Goal: Task Accomplishment & Management: Manage account settings

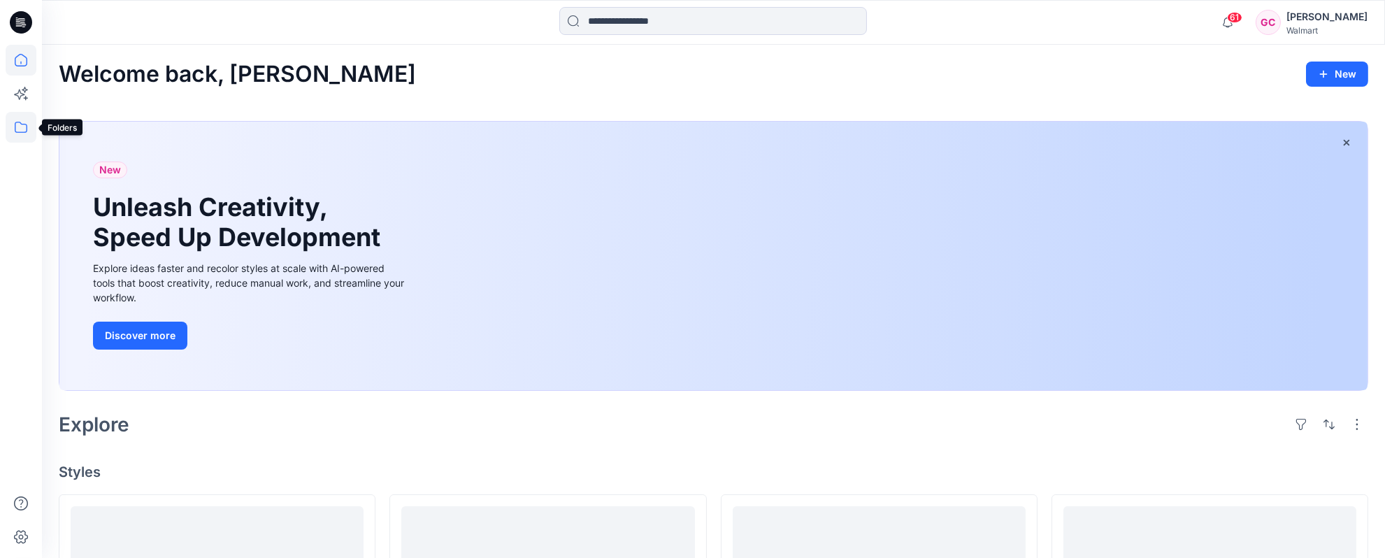
click at [24, 128] on icon at bounding box center [21, 127] width 31 height 31
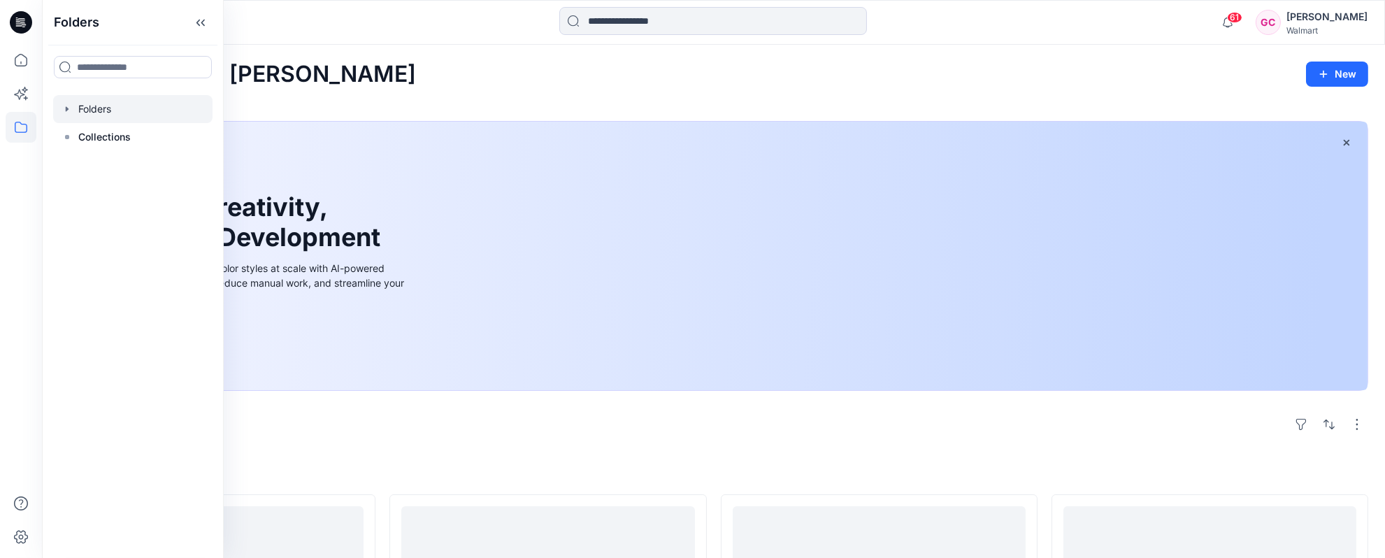
click at [91, 112] on div at bounding box center [132, 109] width 159 height 28
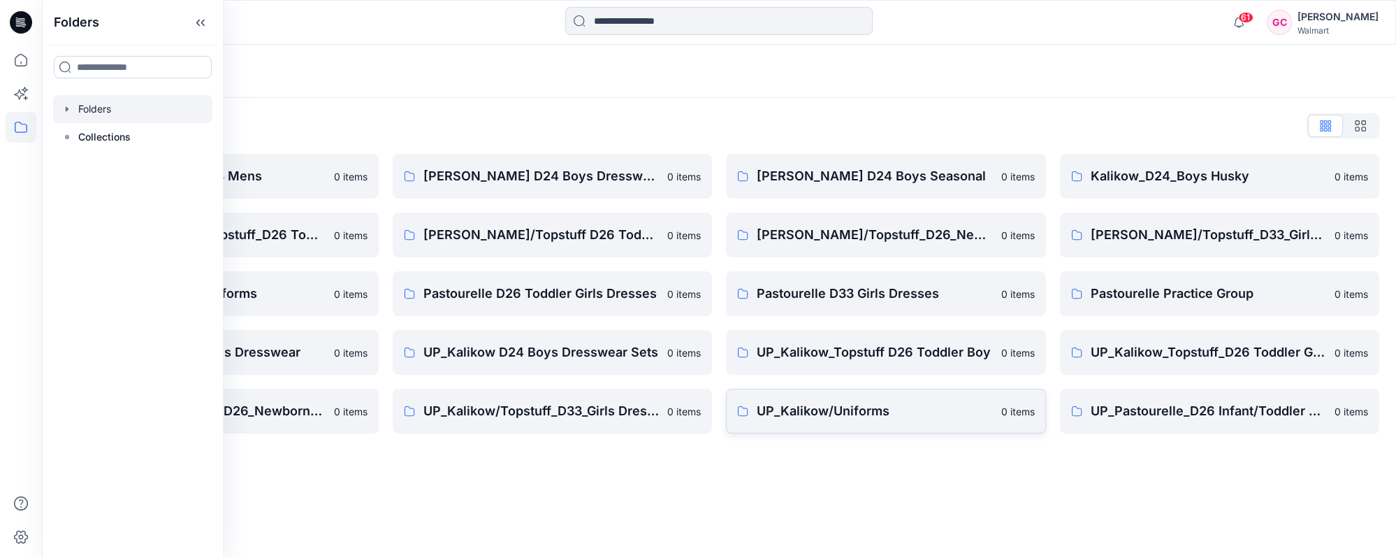
click at [841, 412] on p "UP_Kalikow/Uniforms" at bounding box center [875, 411] width 236 height 20
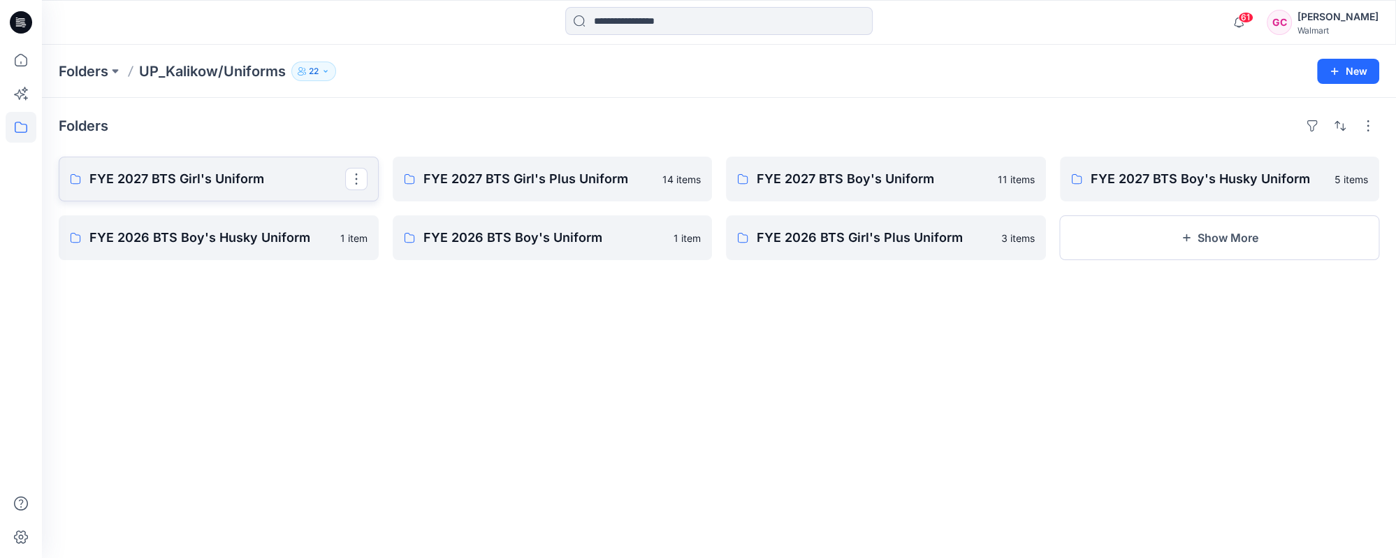
click at [191, 171] on p "FYE 2027 BTS Girl's Uniform" at bounding box center [217, 179] width 256 height 20
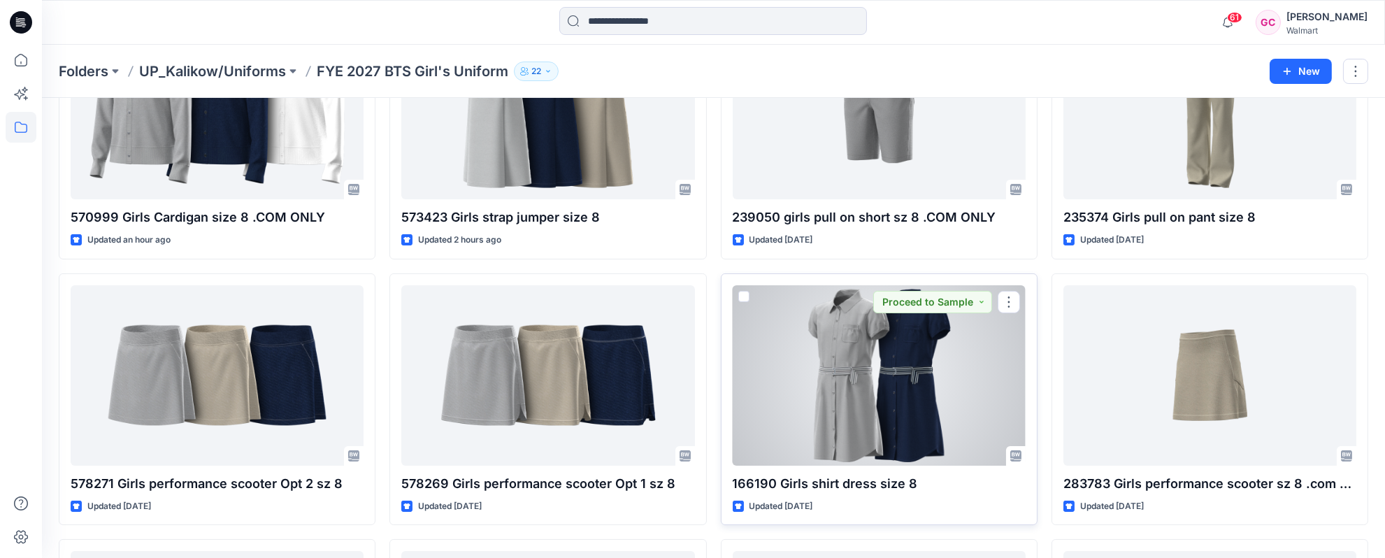
scroll to position [155, 0]
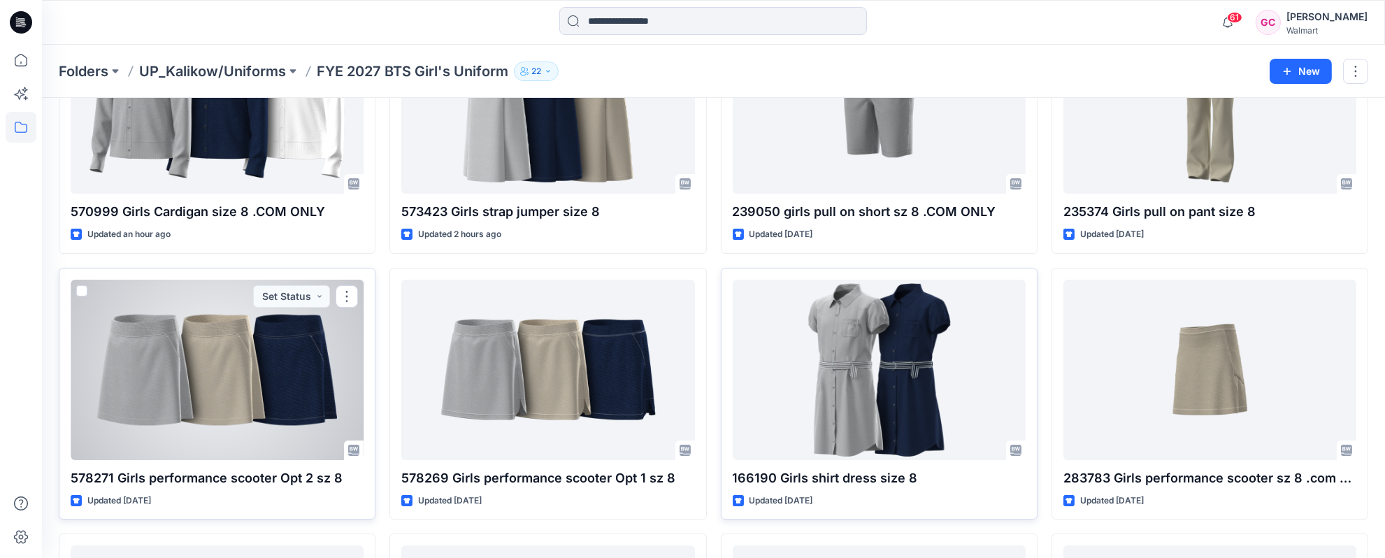
click at [282, 390] on div at bounding box center [217, 370] width 293 height 180
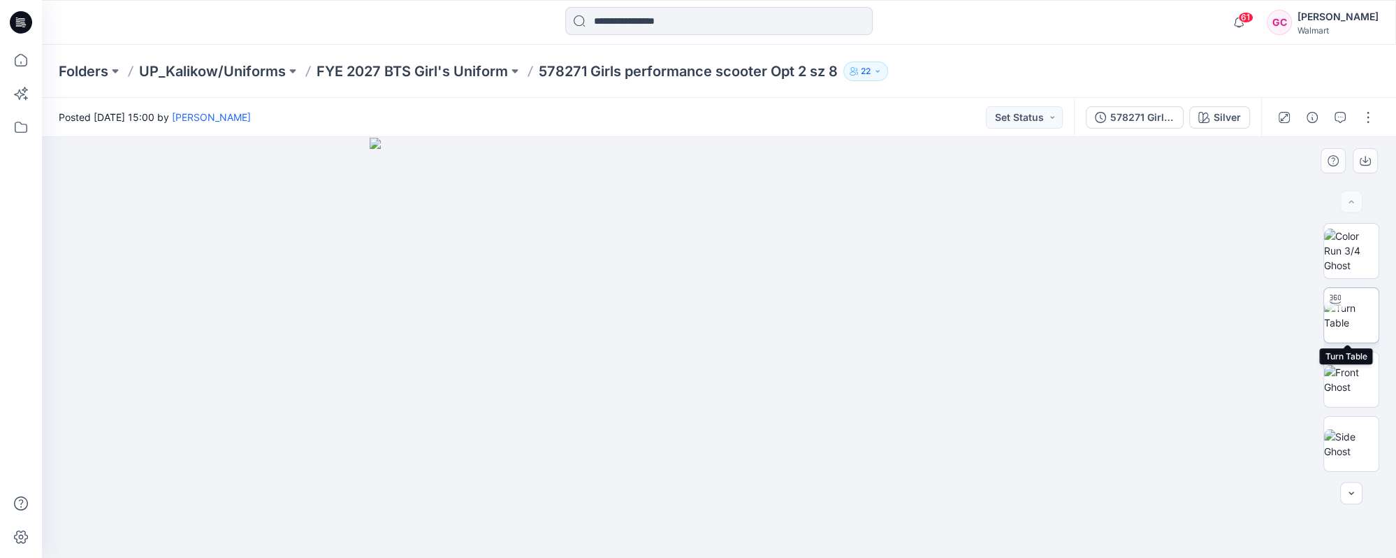
click at [1366, 312] on img at bounding box center [1351, 315] width 55 height 29
drag, startPoint x: 728, startPoint y: 535, endPoint x: 1159, endPoint y: 491, distance: 433.5
click at [1159, 491] on div at bounding box center [719, 347] width 1354 height 421
click at [482, 75] on p "FYE 2027 BTS Girl's Uniform" at bounding box center [412, 72] width 191 height 20
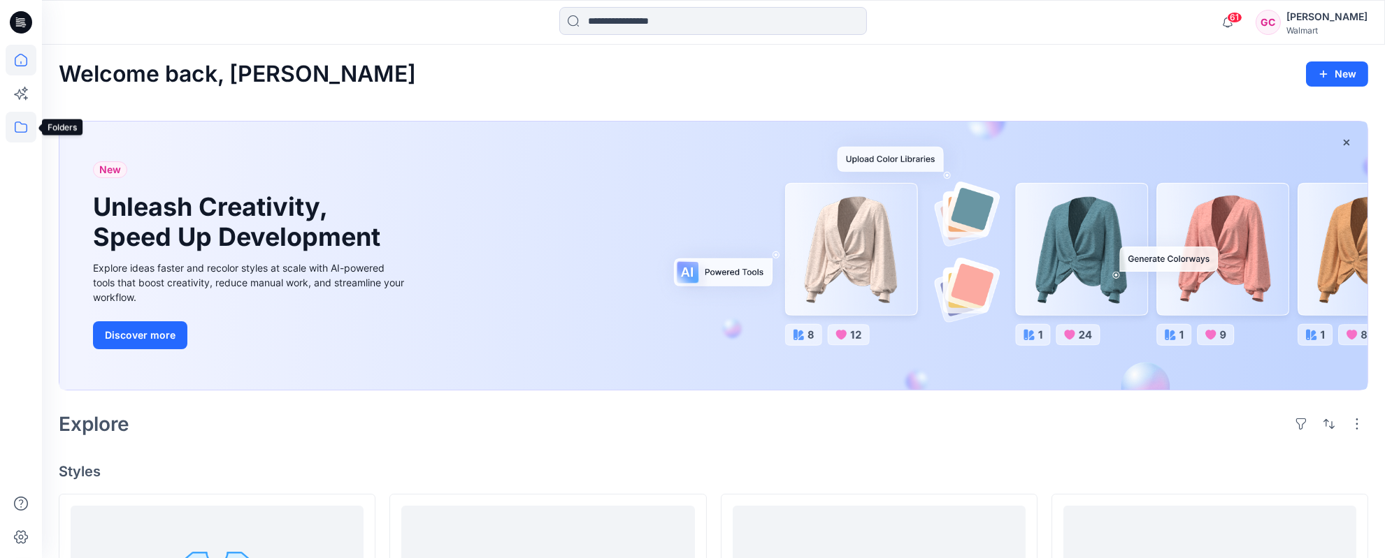
click at [23, 127] on icon at bounding box center [21, 127] width 31 height 31
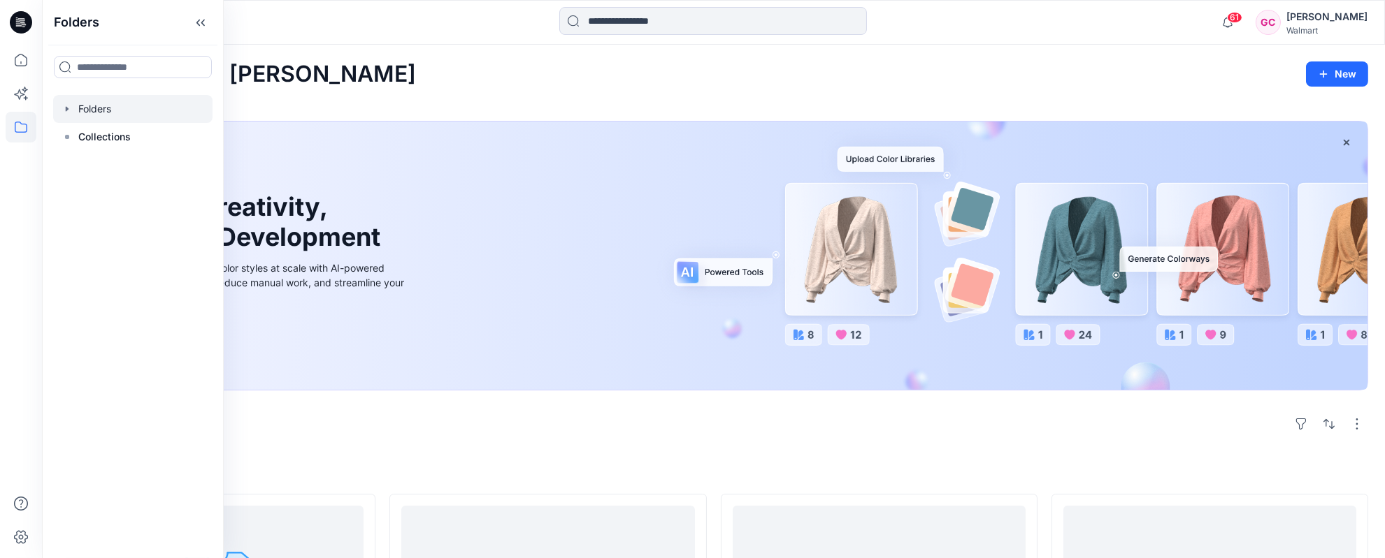
click at [94, 113] on div at bounding box center [132, 109] width 159 height 28
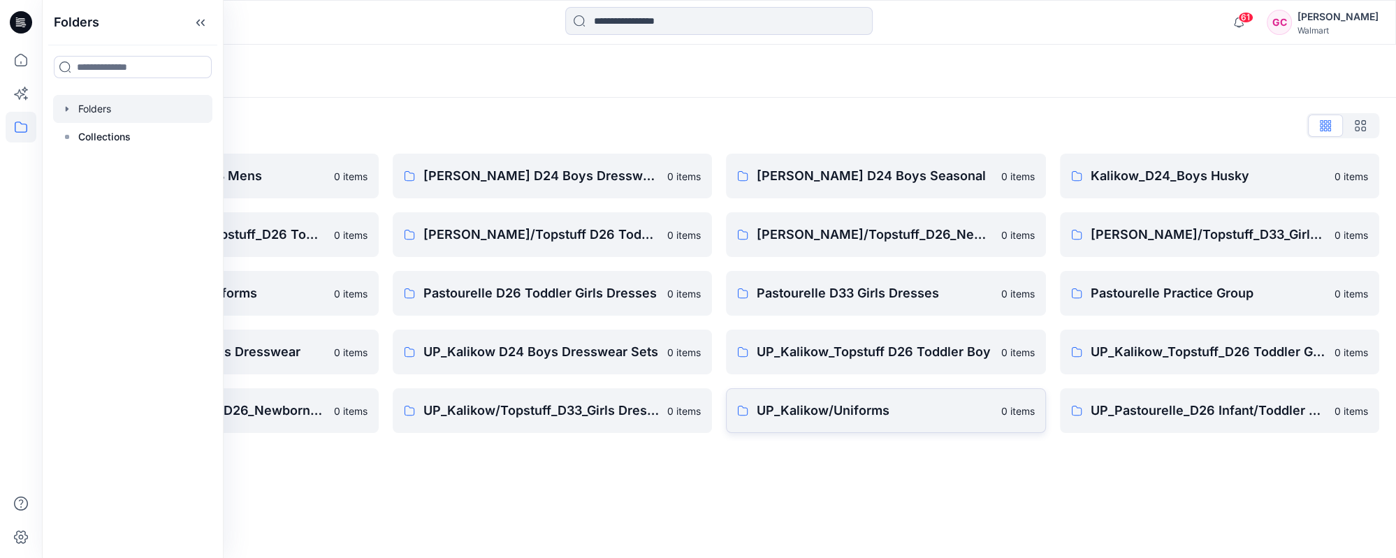
click at [795, 409] on p "UP_Kalikow/Uniforms" at bounding box center [875, 411] width 236 height 20
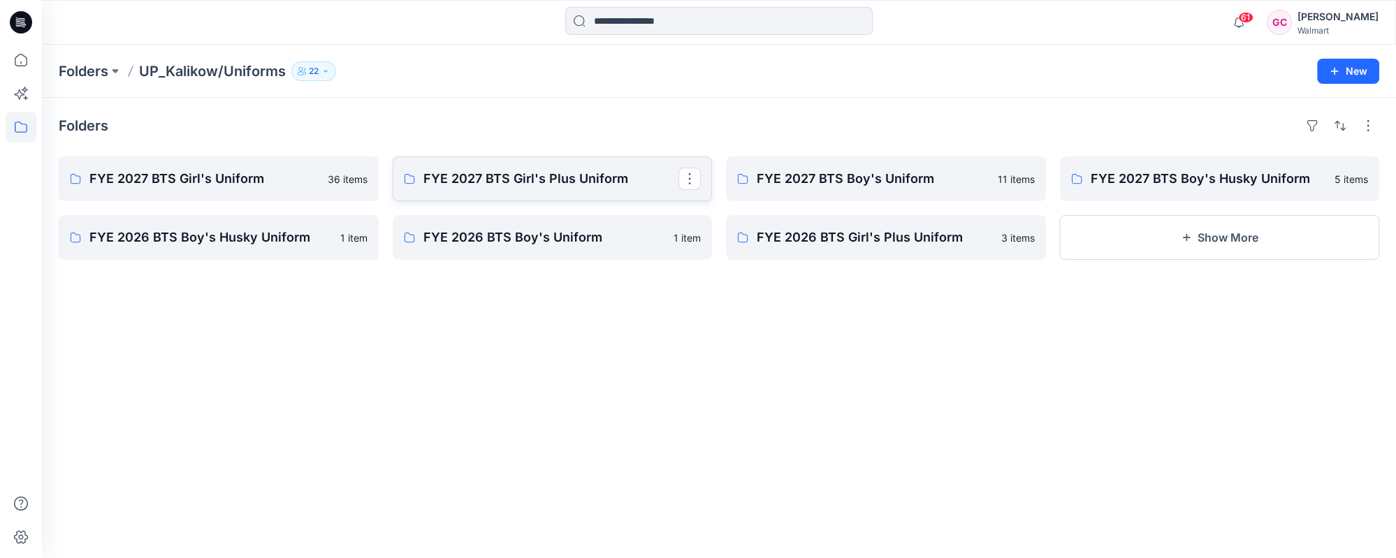
click at [526, 180] on p "FYE 2027 BTS Girl's Plus Uniform" at bounding box center [552, 179] width 256 height 20
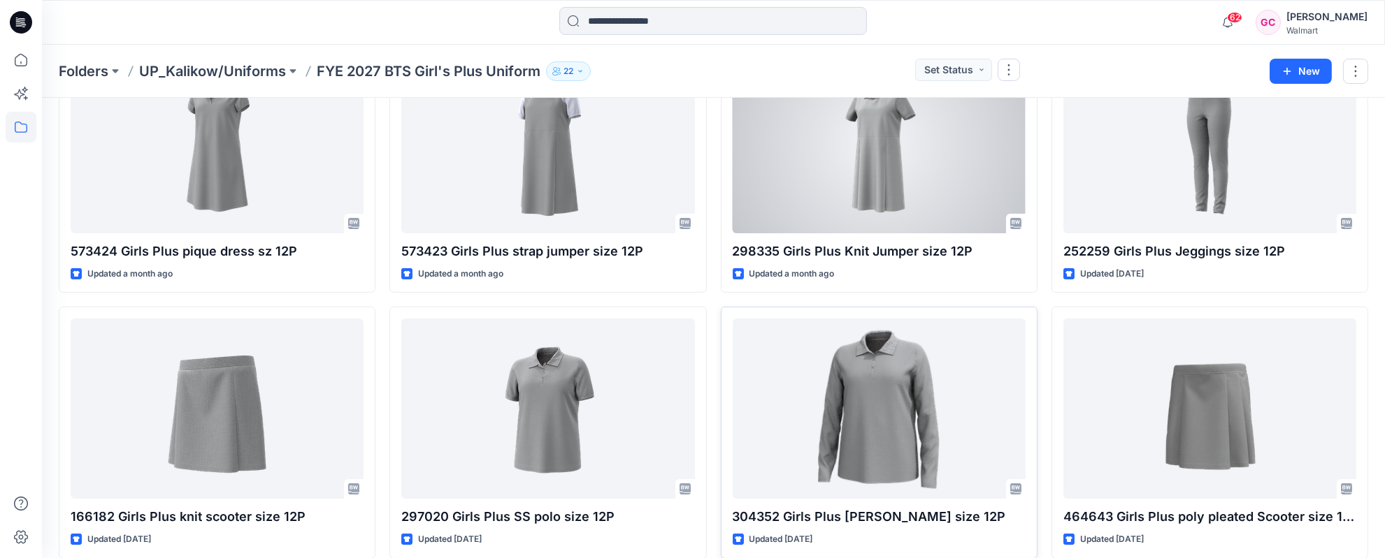
scroll to position [388, 0]
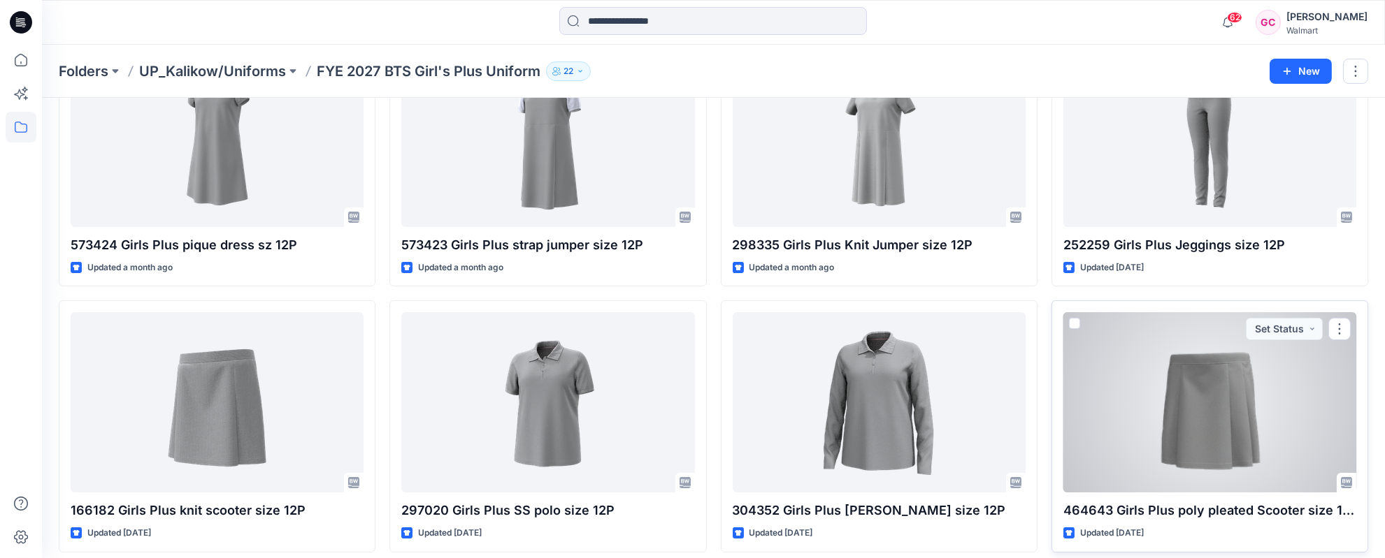
click at [1214, 442] on div at bounding box center [1209, 402] width 293 height 180
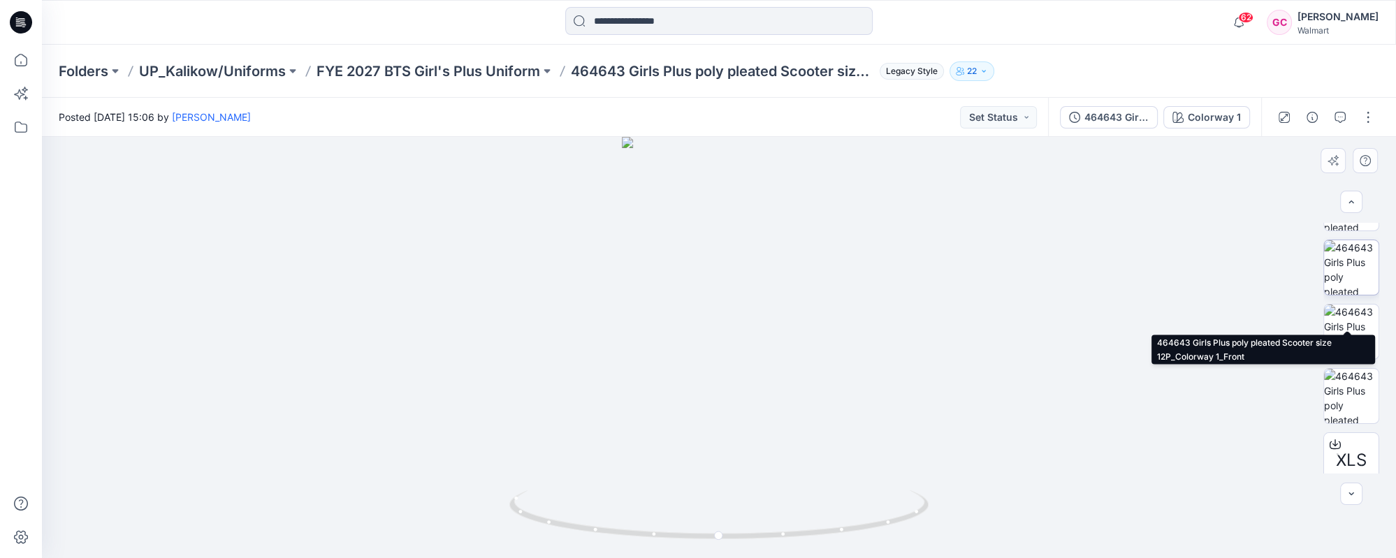
scroll to position [127, 0]
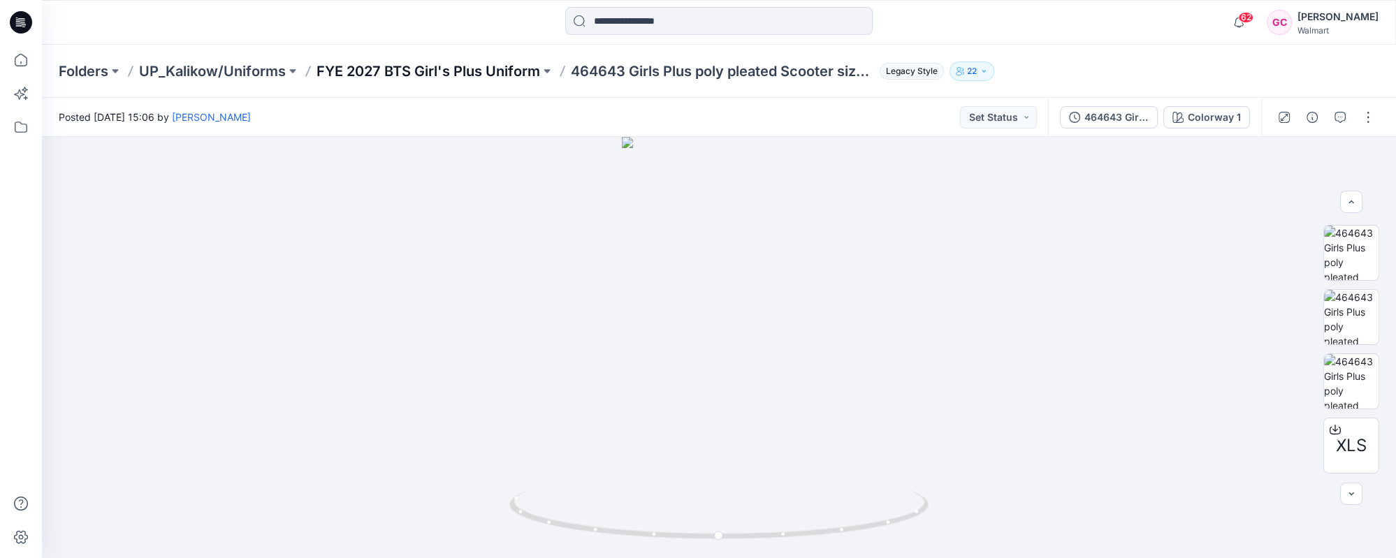
click at [490, 68] on p "FYE 2027 BTS Girl's Plus Uniform" at bounding box center [429, 72] width 224 height 20
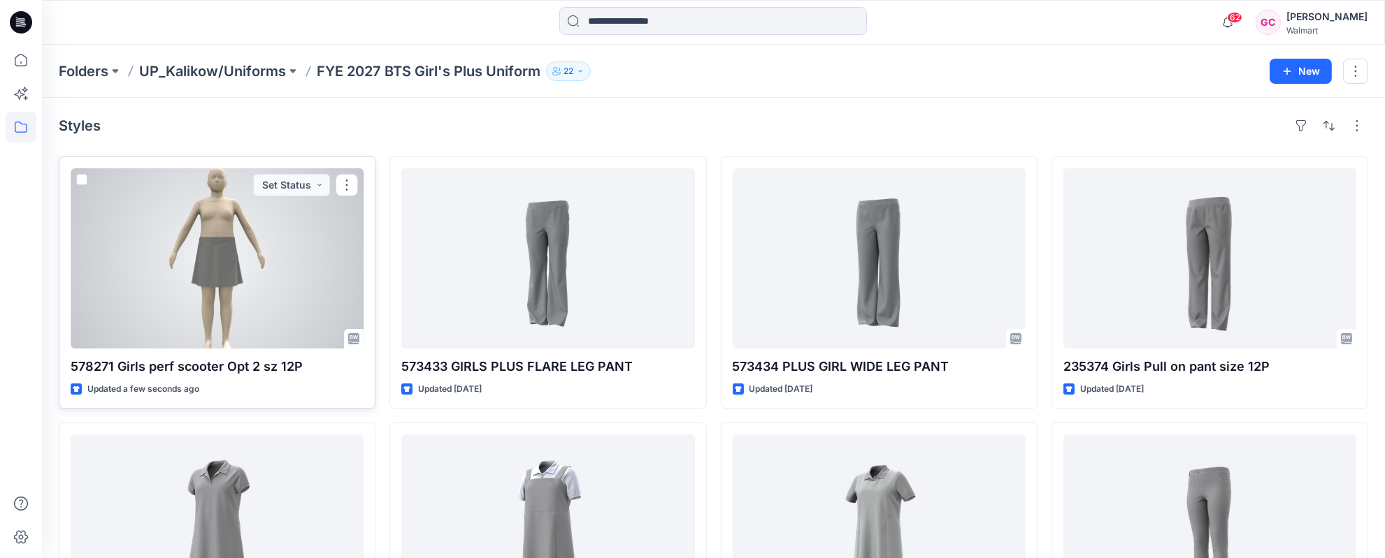
click at [208, 273] on div at bounding box center [217, 258] width 293 height 180
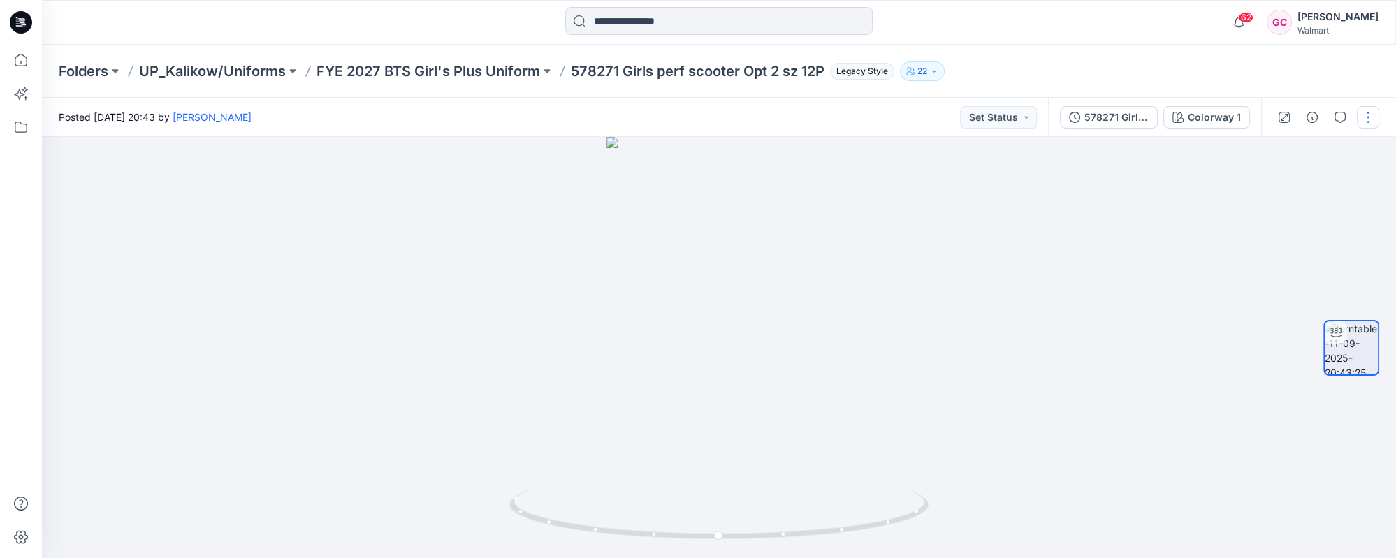
click at [1364, 117] on button "button" at bounding box center [1368, 117] width 22 height 22
click at [1289, 148] on button "Edit" at bounding box center [1309, 150] width 129 height 26
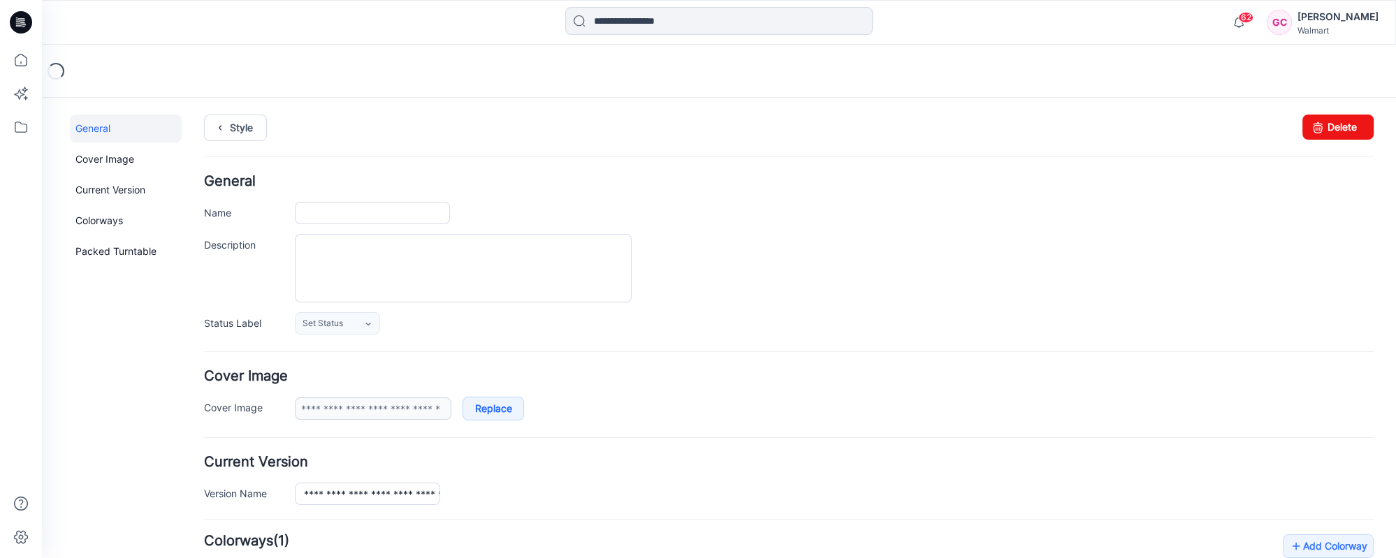
type input "**********"
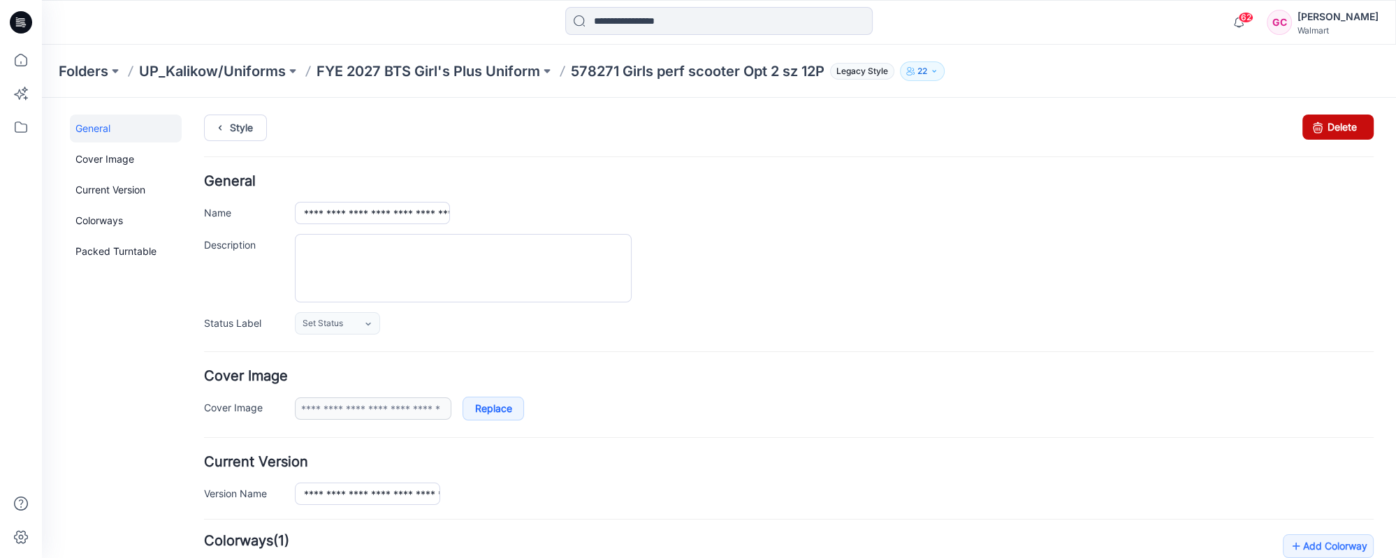
drag, startPoint x: 1341, startPoint y: 126, endPoint x: 807, endPoint y: 171, distance: 536.6
click at [1341, 126] on link "Delete" at bounding box center [1338, 127] width 71 height 25
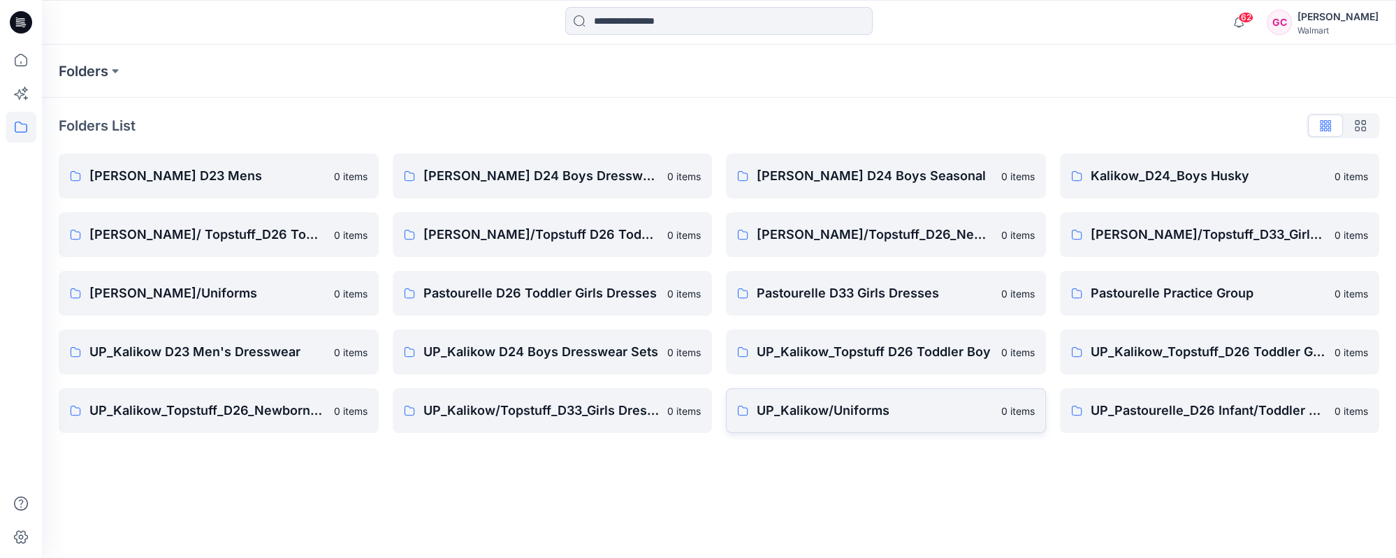
click at [809, 407] on p "UP_Kalikow/Uniforms" at bounding box center [875, 411] width 236 height 20
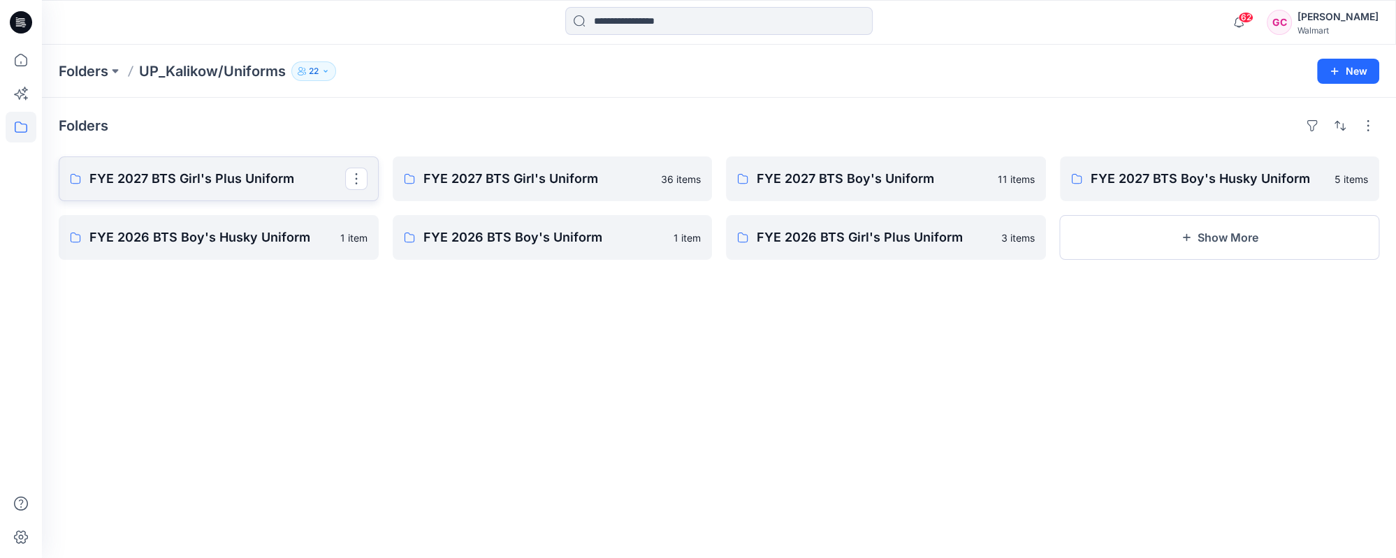
click at [243, 173] on p "FYE 2027 BTS Girl's Plus Uniform" at bounding box center [217, 179] width 256 height 20
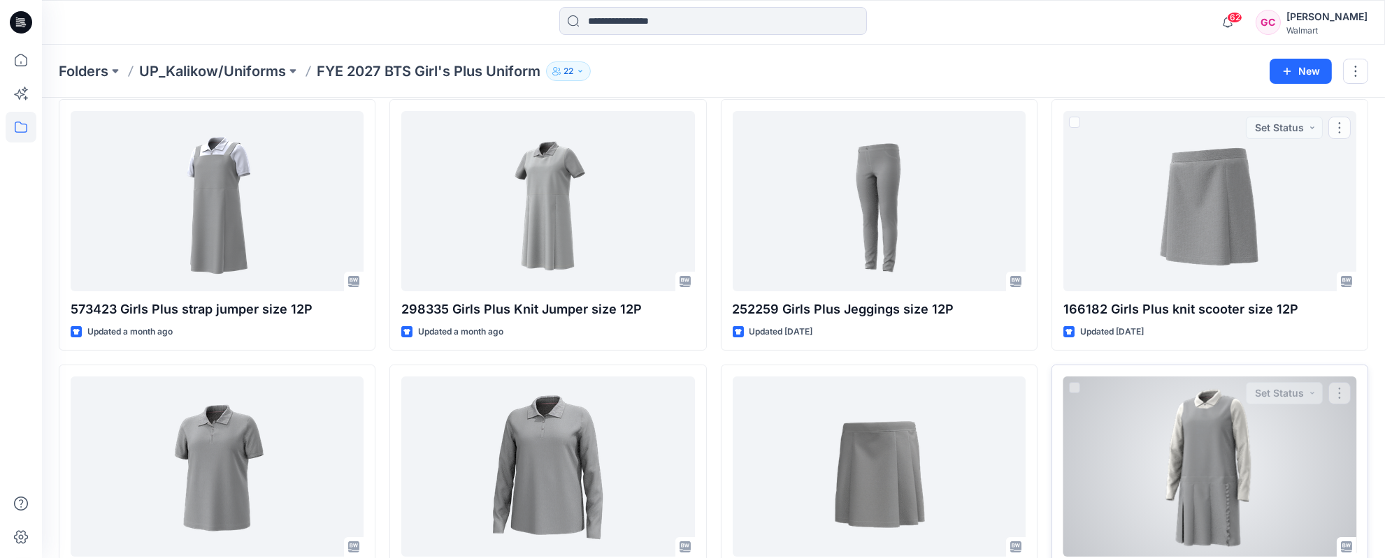
scroll to position [448, 0]
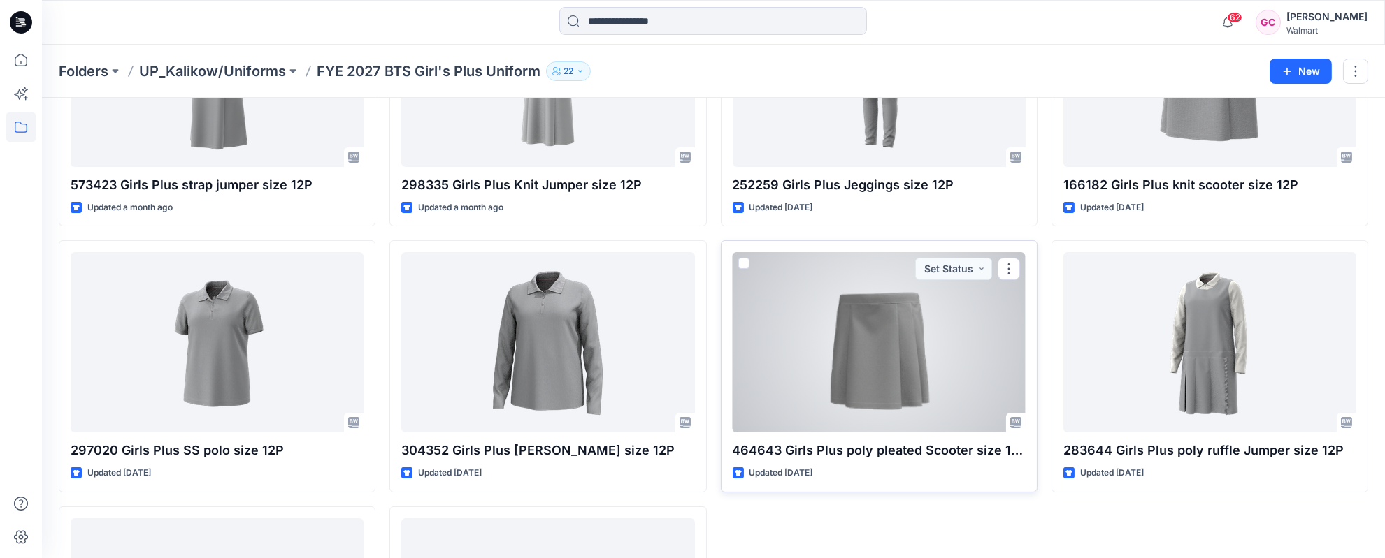
click at [887, 375] on div at bounding box center [878, 342] width 293 height 180
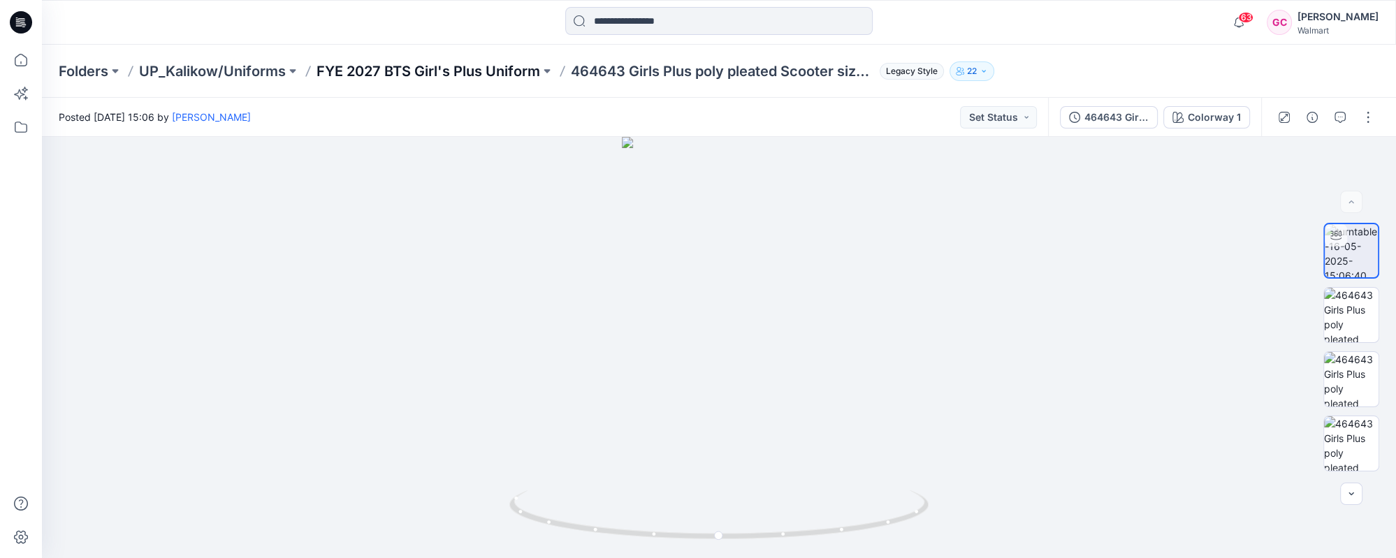
click at [402, 66] on p "FYE 2027 BTS Girl's Plus Uniform" at bounding box center [429, 72] width 224 height 20
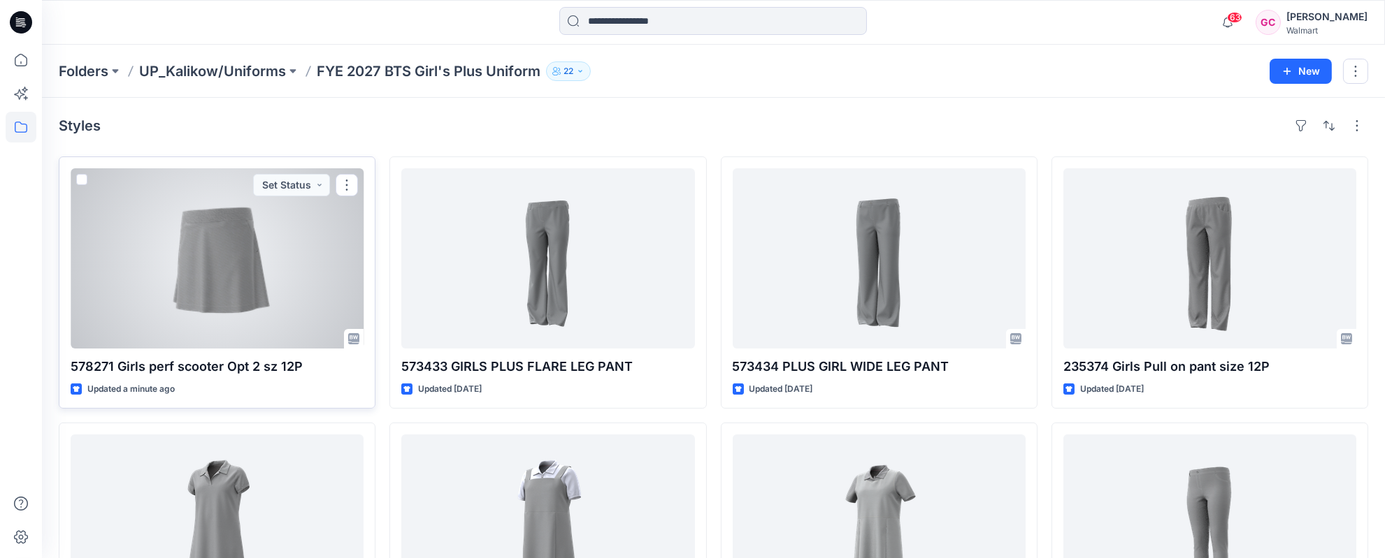
click at [193, 269] on div at bounding box center [217, 258] width 293 height 180
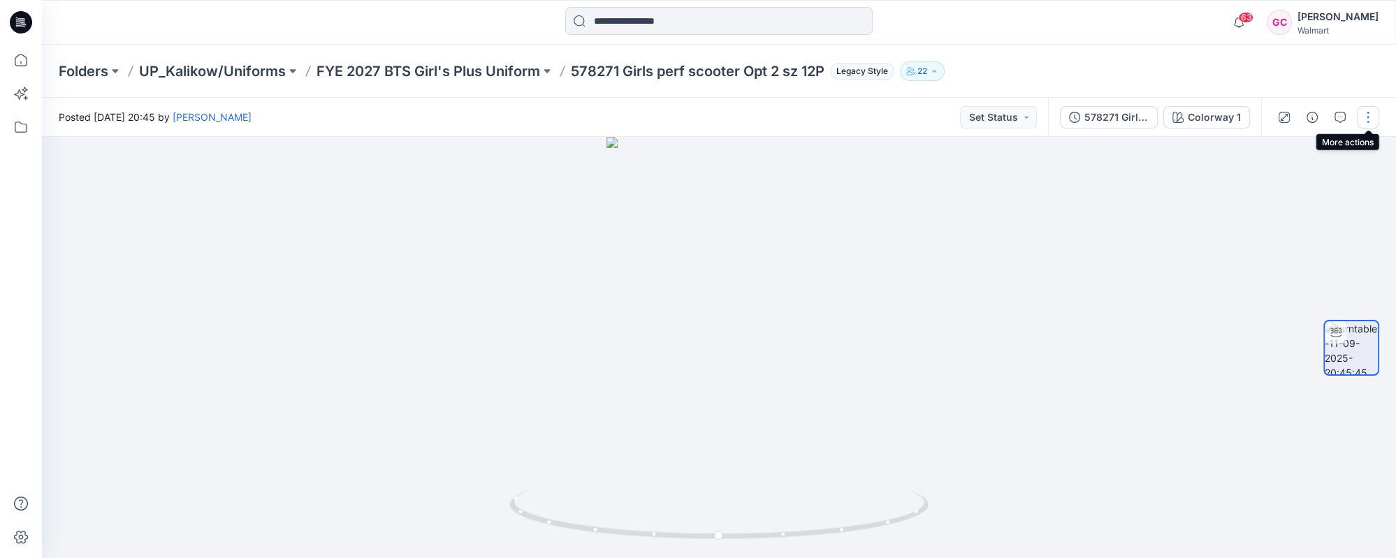
click at [1368, 109] on button "button" at bounding box center [1368, 117] width 22 height 22
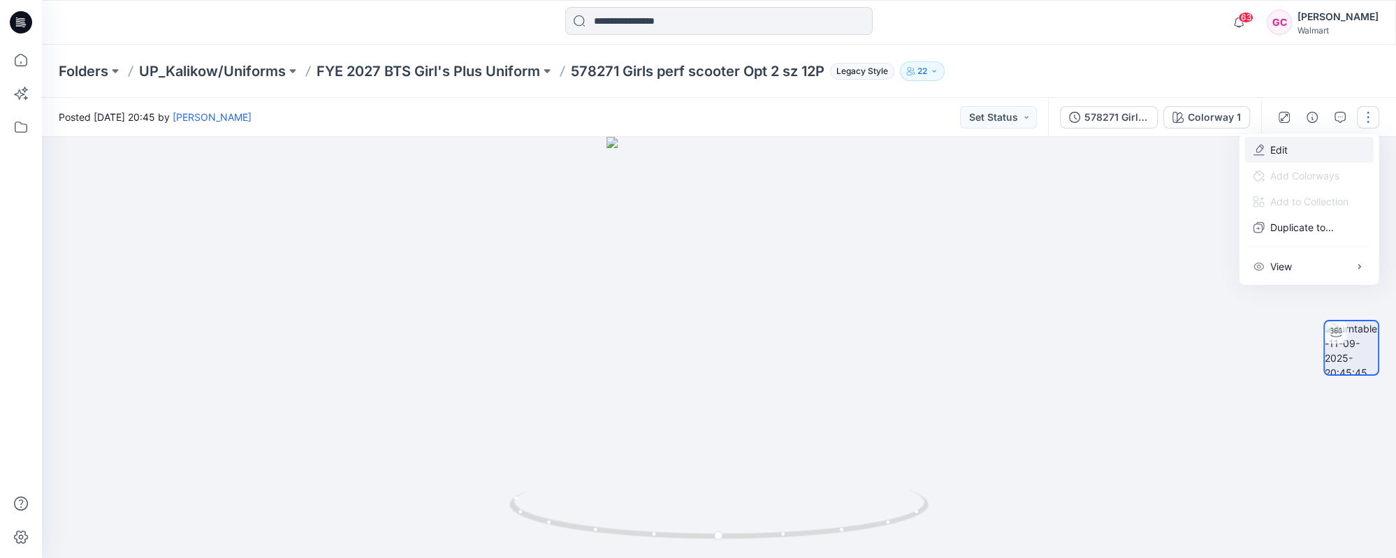
click at [1282, 150] on p "Edit" at bounding box center [1279, 150] width 17 height 15
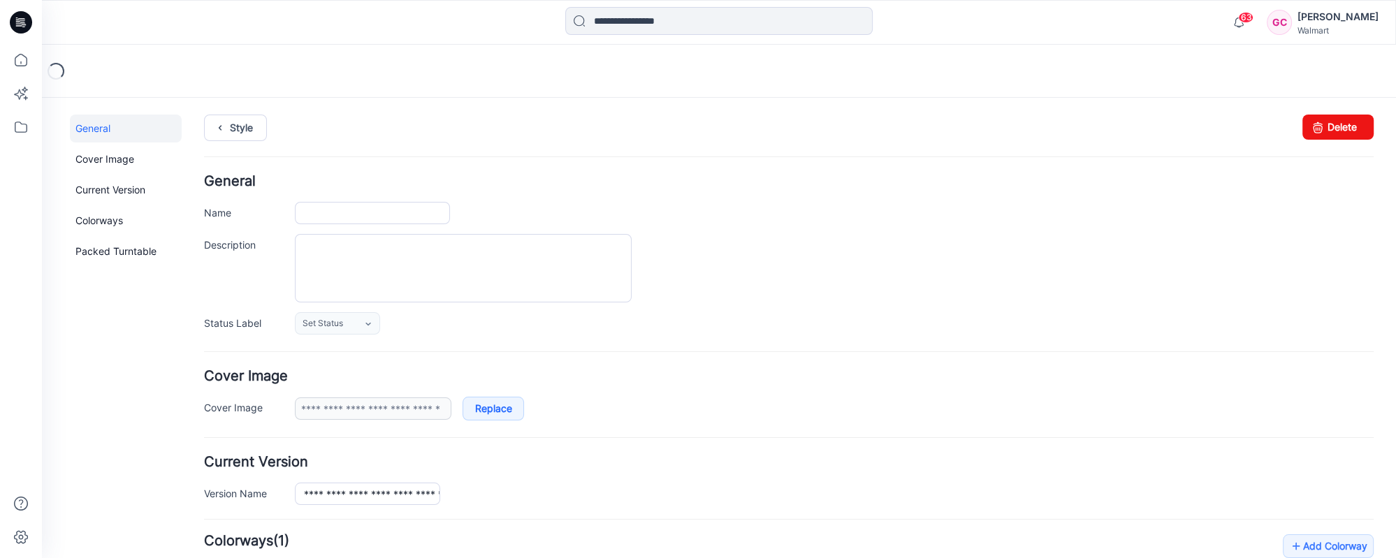
type input "**********"
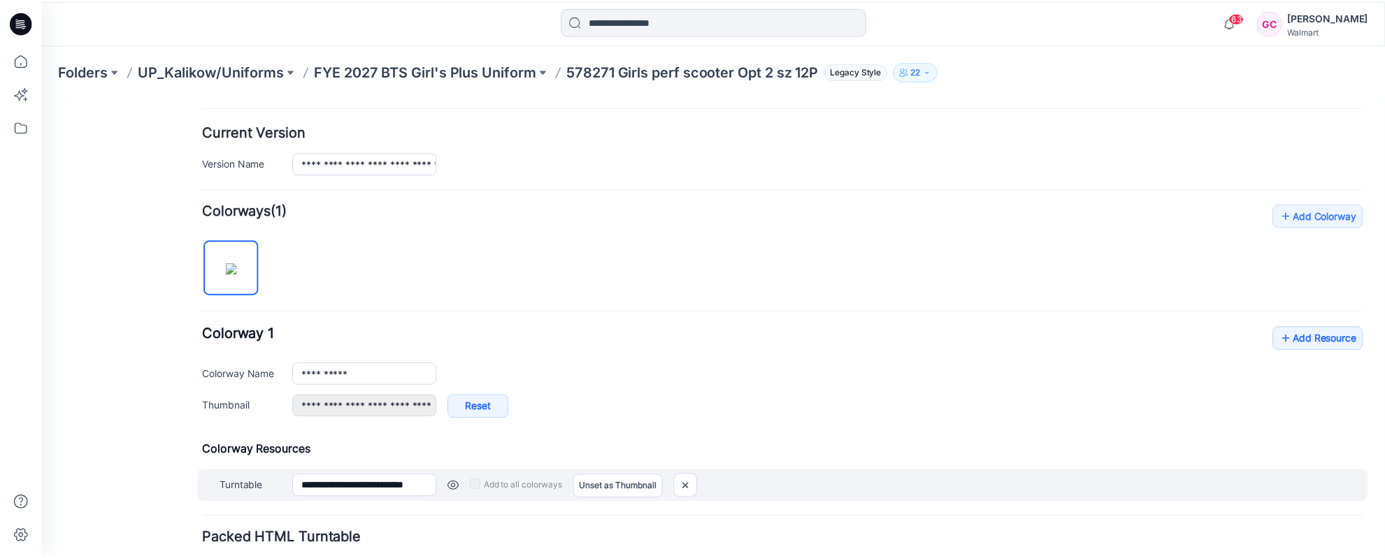
scroll to position [429, 0]
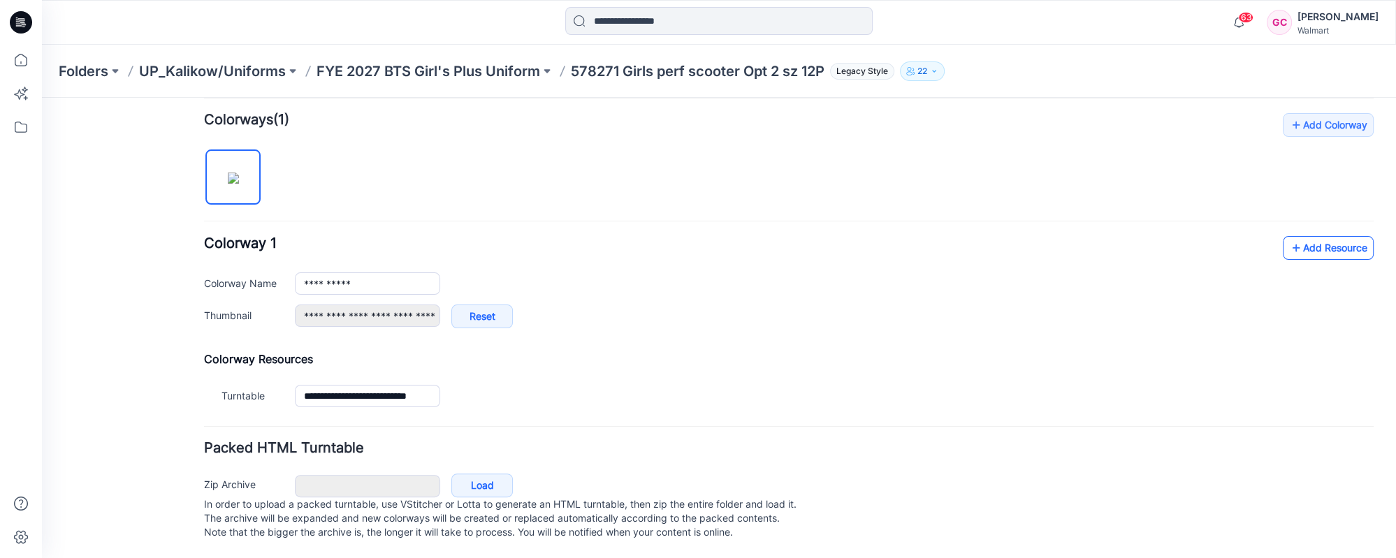
click at [1329, 236] on link "Add Resource" at bounding box center [1328, 248] width 91 height 24
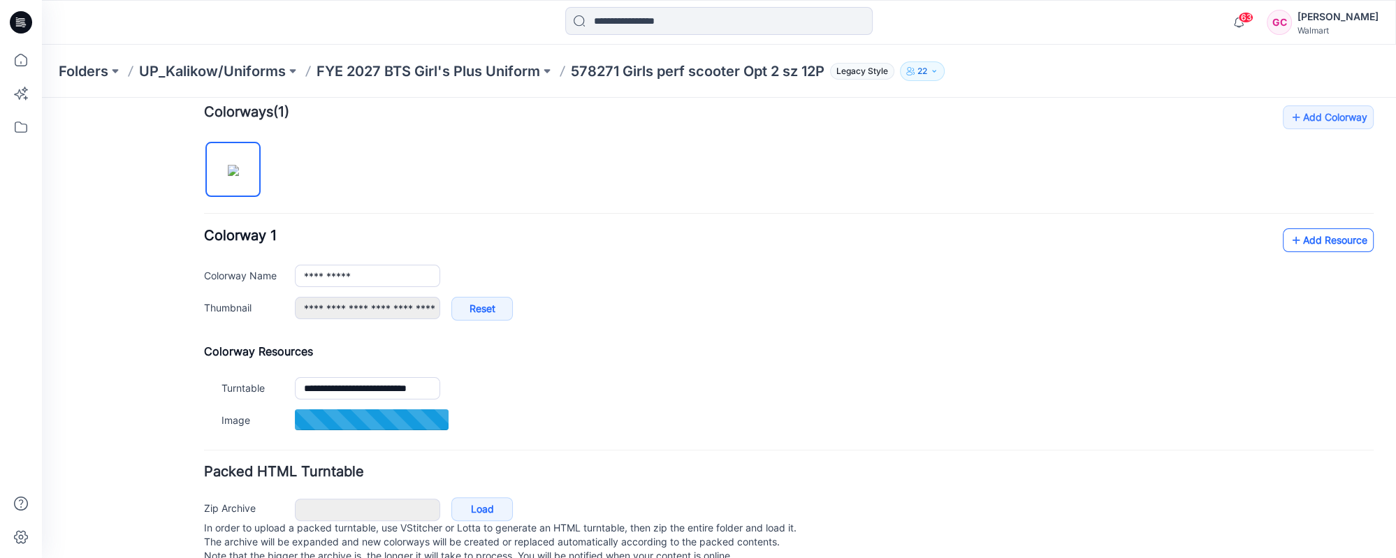
click at [1302, 234] on link "Add Resource" at bounding box center [1328, 241] width 91 height 24
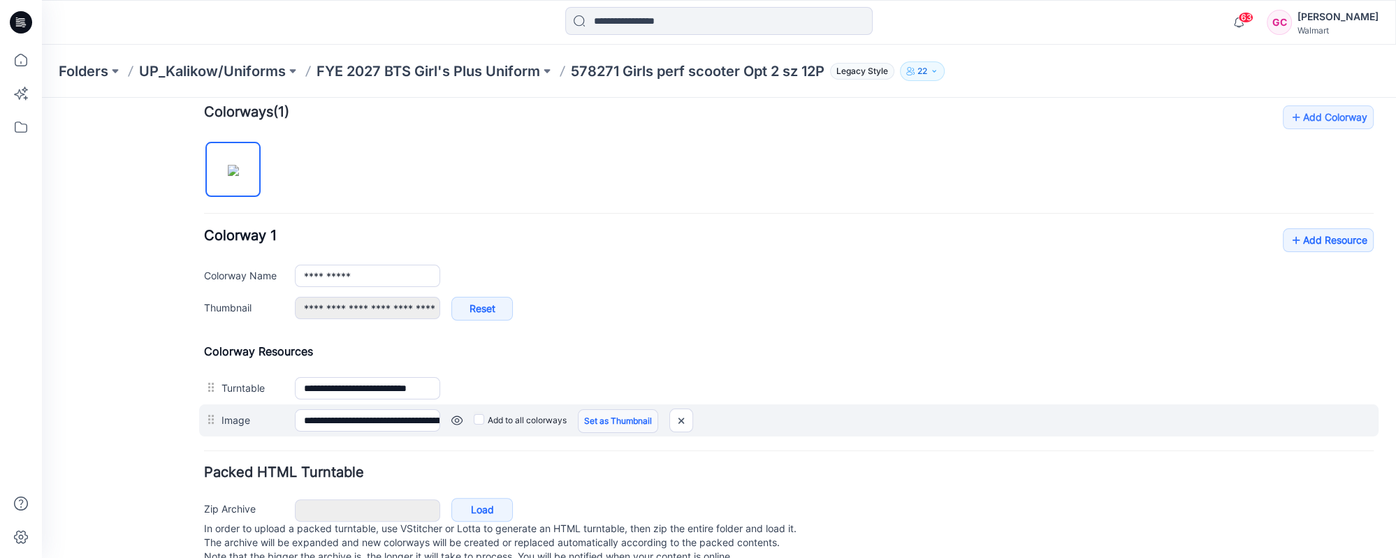
click at [595, 415] on link "Set as Thumbnail" at bounding box center [618, 422] width 80 height 24
type input "**********"
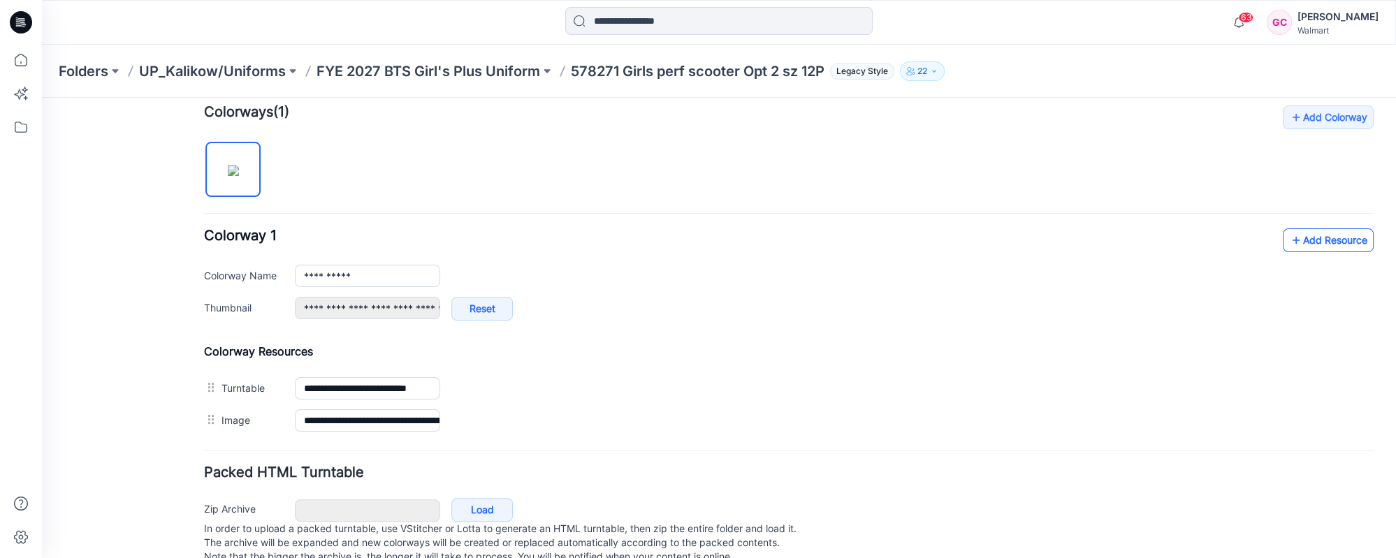
click at [1292, 231] on link "Add Resource" at bounding box center [1328, 241] width 91 height 24
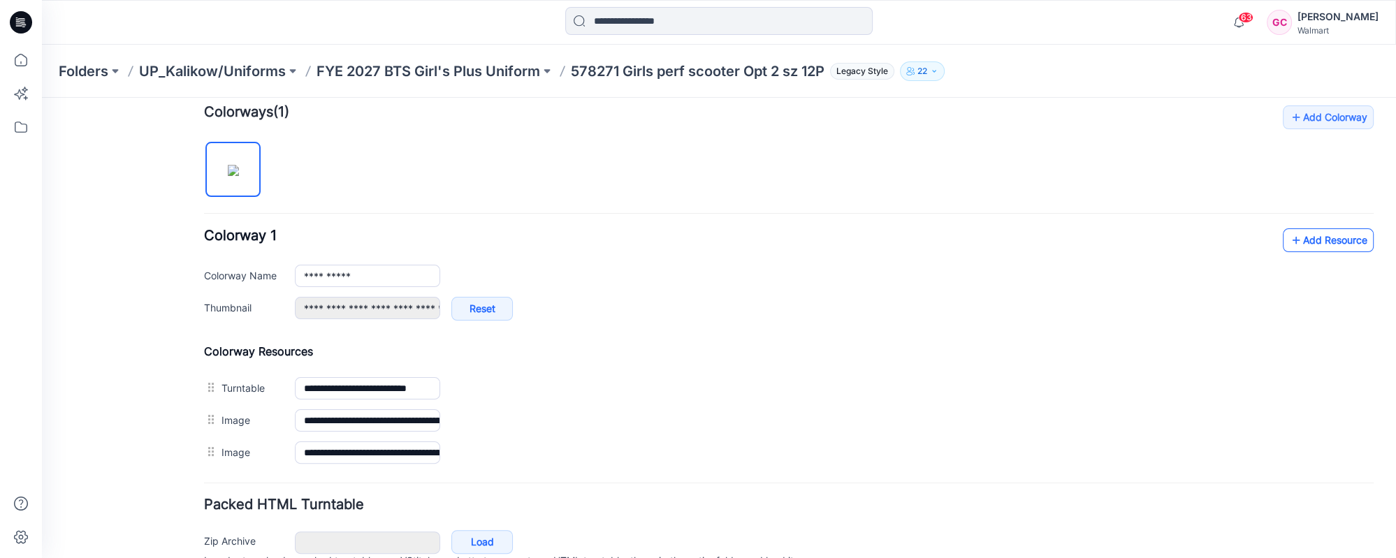
click at [1296, 231] on link "Add Resource" at bounding box center [1328, 241] width 91 height 24
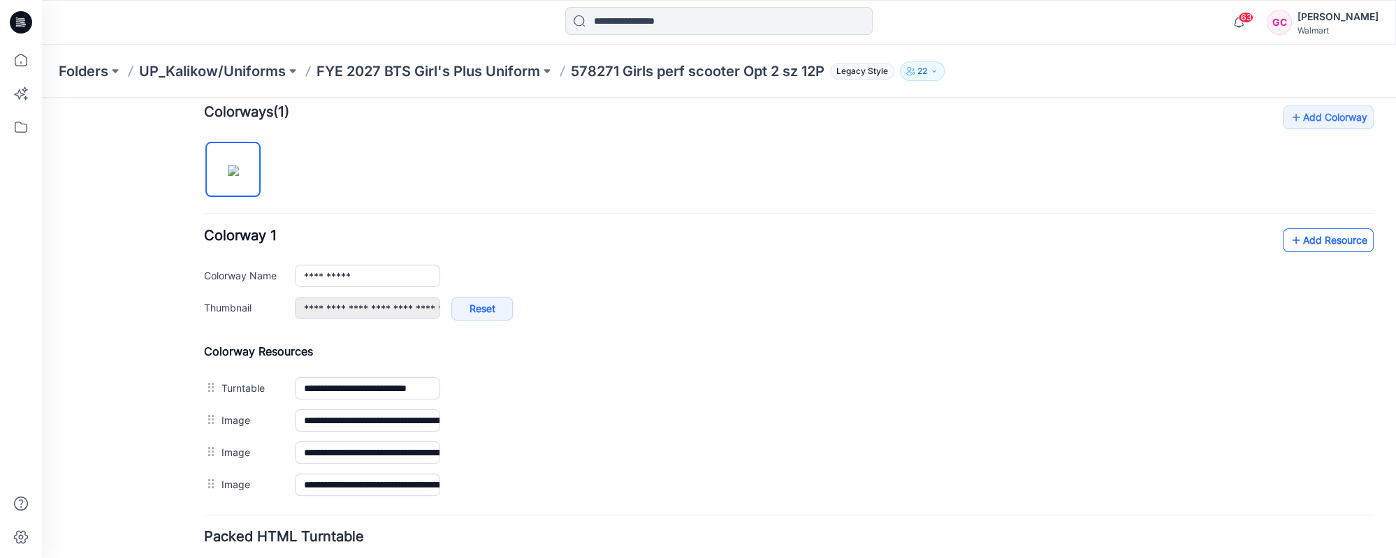
click at [1297, 235] on link "Add Resource" at bounding box center [1328, 241] width 91 height 24
click at [456, 64] on p "FYE 2027 BTS Girl's Plus Uniform" at bounding box center [429, 72] width 224 height 20
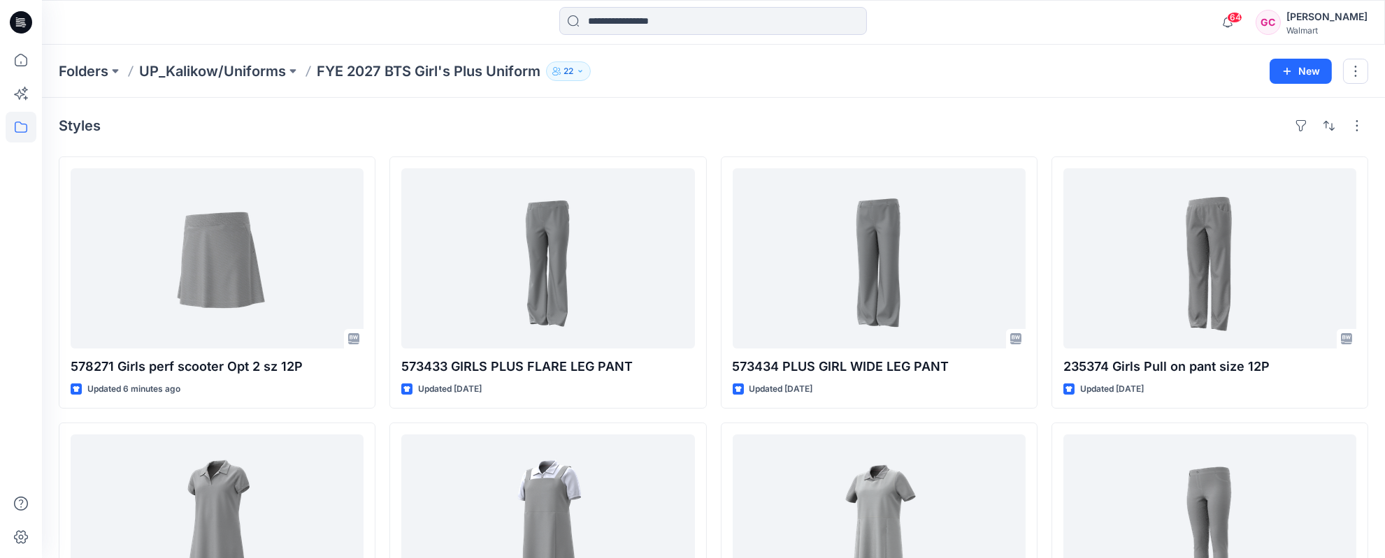
click at [356, 102] on div "Styles 578271 Girls perf scooter Opt 2 sz 12P Updated 6 minutes ago 573424 Girl…" at bounding box center [713, 553] width 1343 height 910
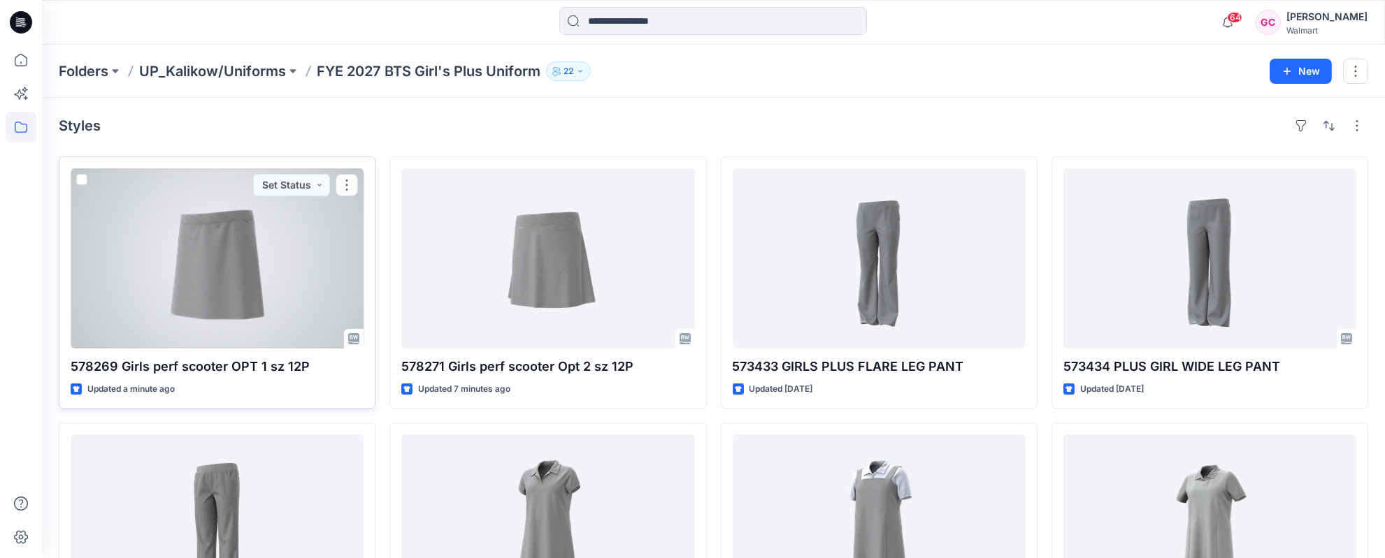
click at [215, 264] on div at bounding box center [217, 258] width 293 height 180
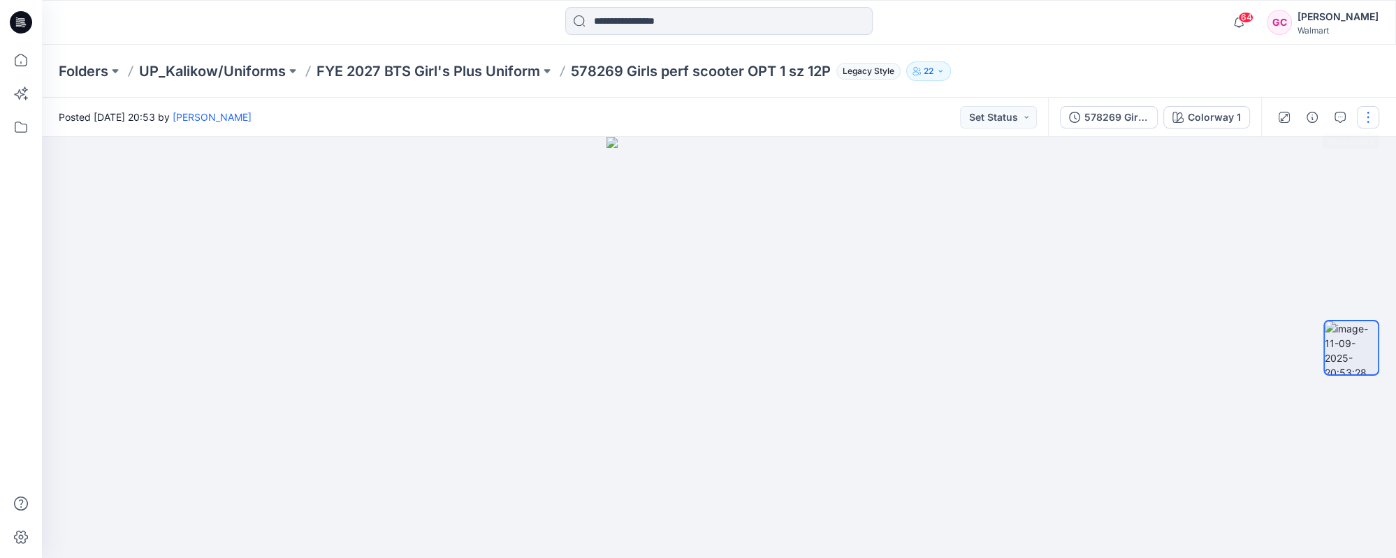
click at [1366, 115] on button "button" at bounding box center [1368, 117] width 22 height 22
click at [1296, 145] on button "Edit" at bounding box center [1309, 150] width 129 height 26
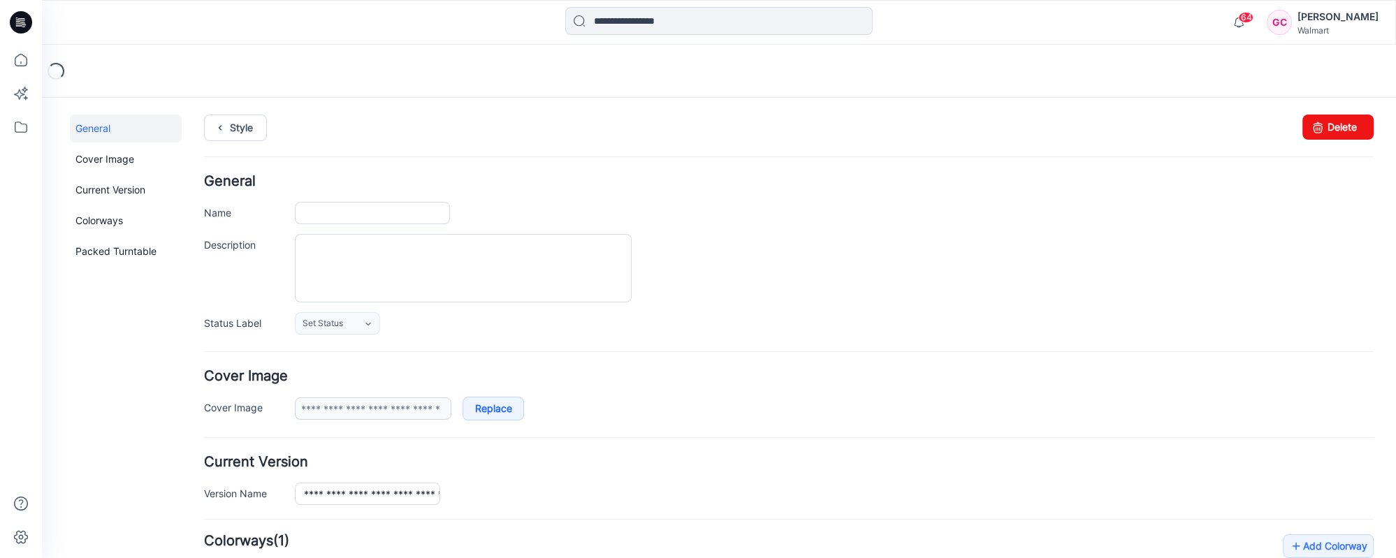
type input "**********"
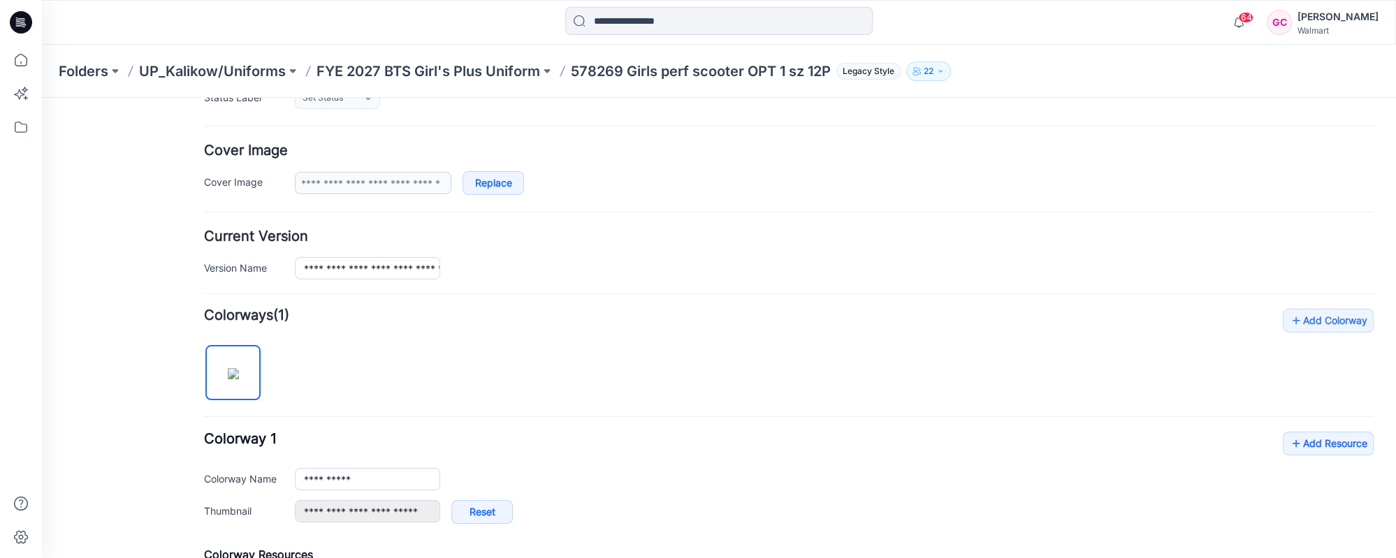
scroll to position [310, 0]
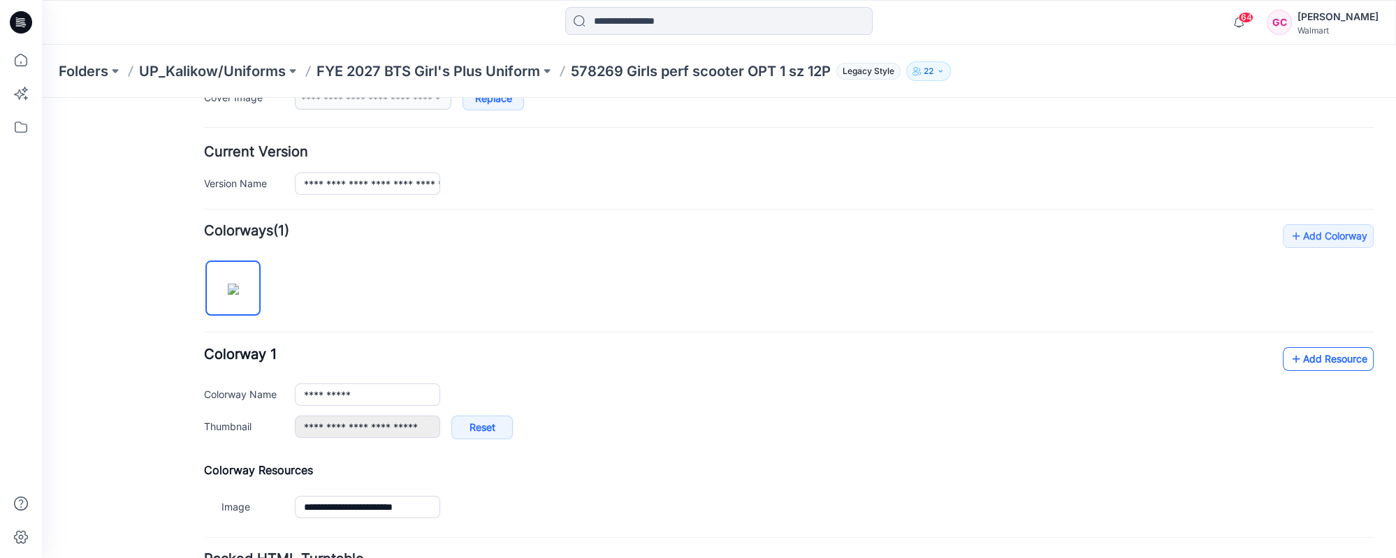
click at [1299, 355] on link "Add Resource" at bounding box center [1328, 359] width 91 height 24
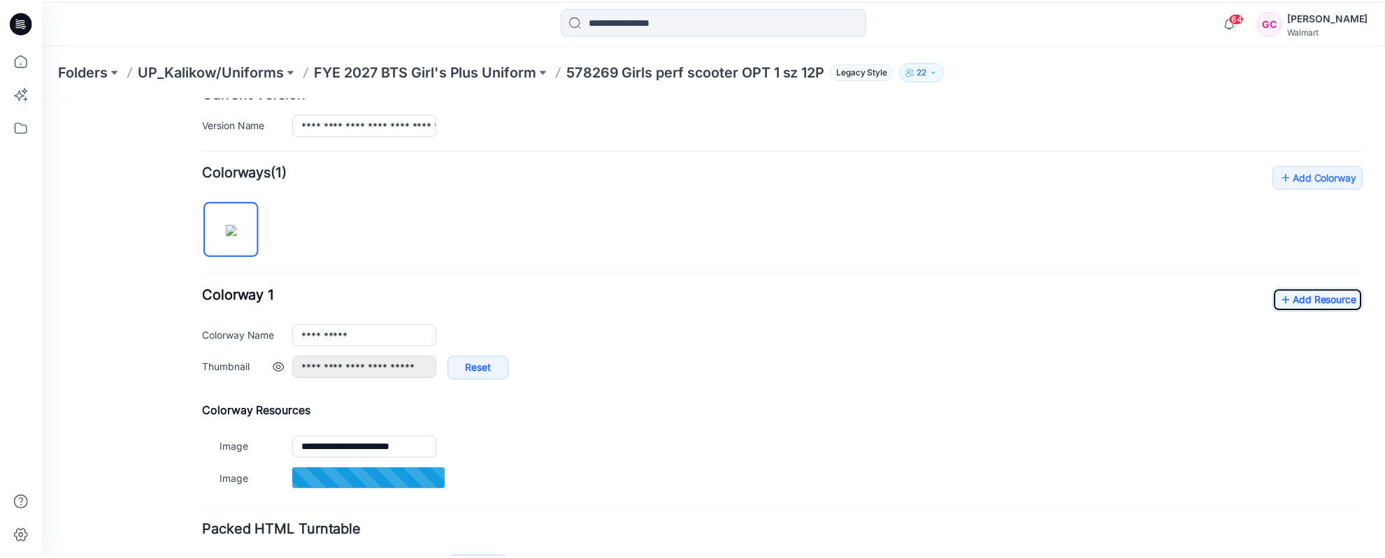
scroll to position [388, 0]
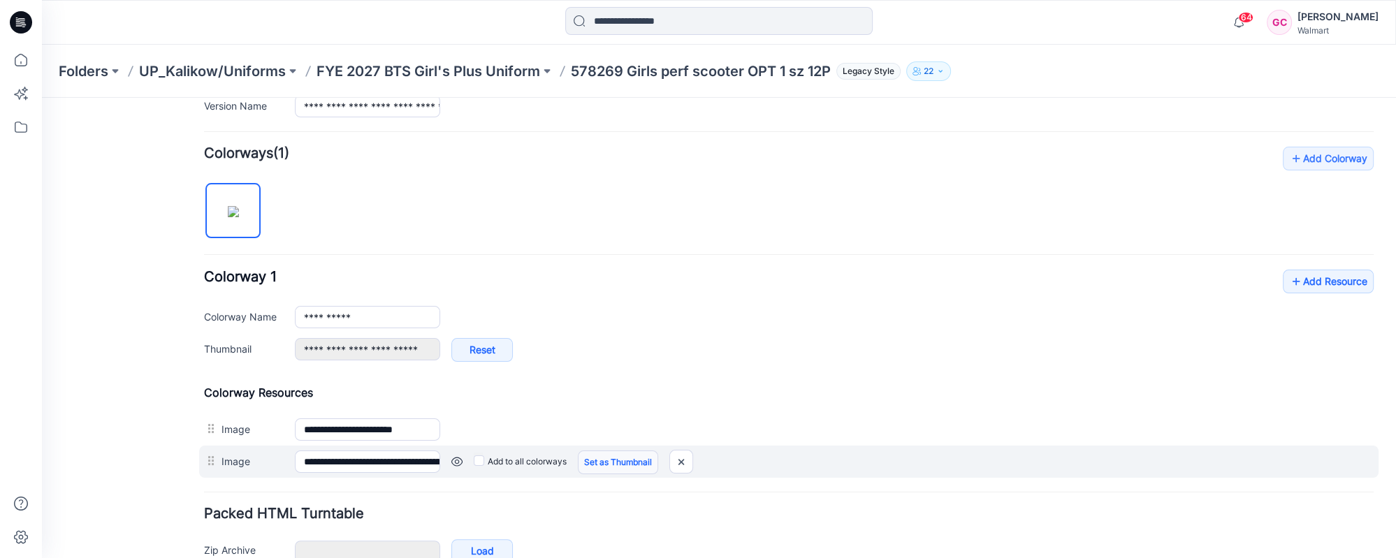
click at [641, 460] on link "Set as Thumbnail" at bounding box center [618, 463] width 80 height 24
type input "**********"
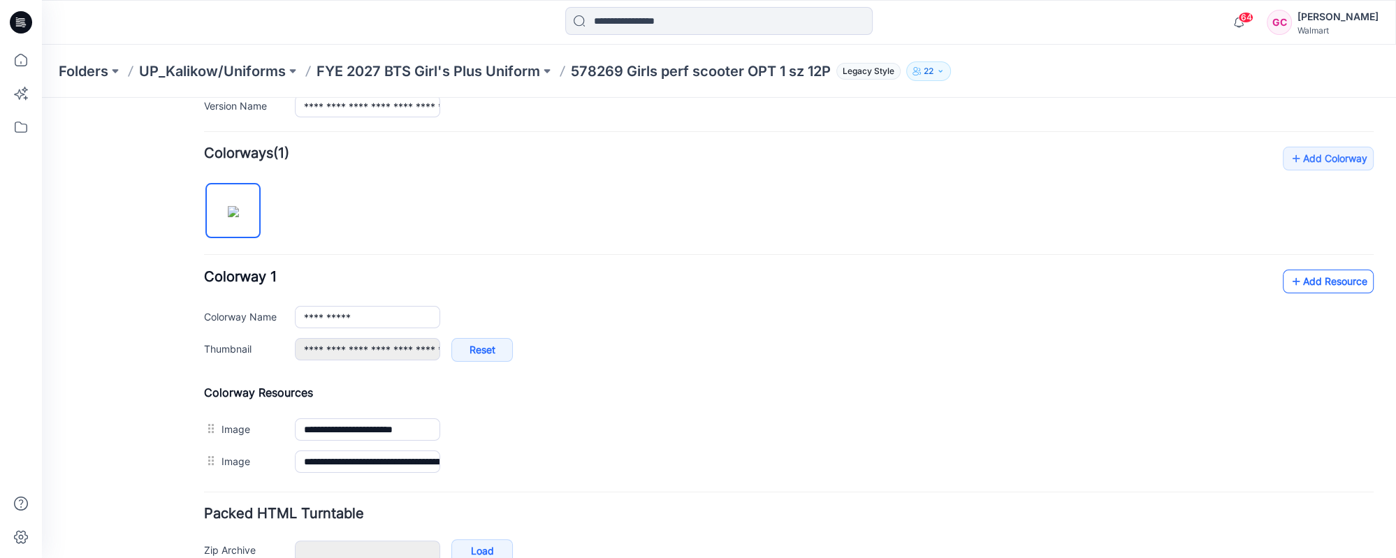
click at [1290, 272] on icon at bounding box center [1296, 281] width 14 height 22
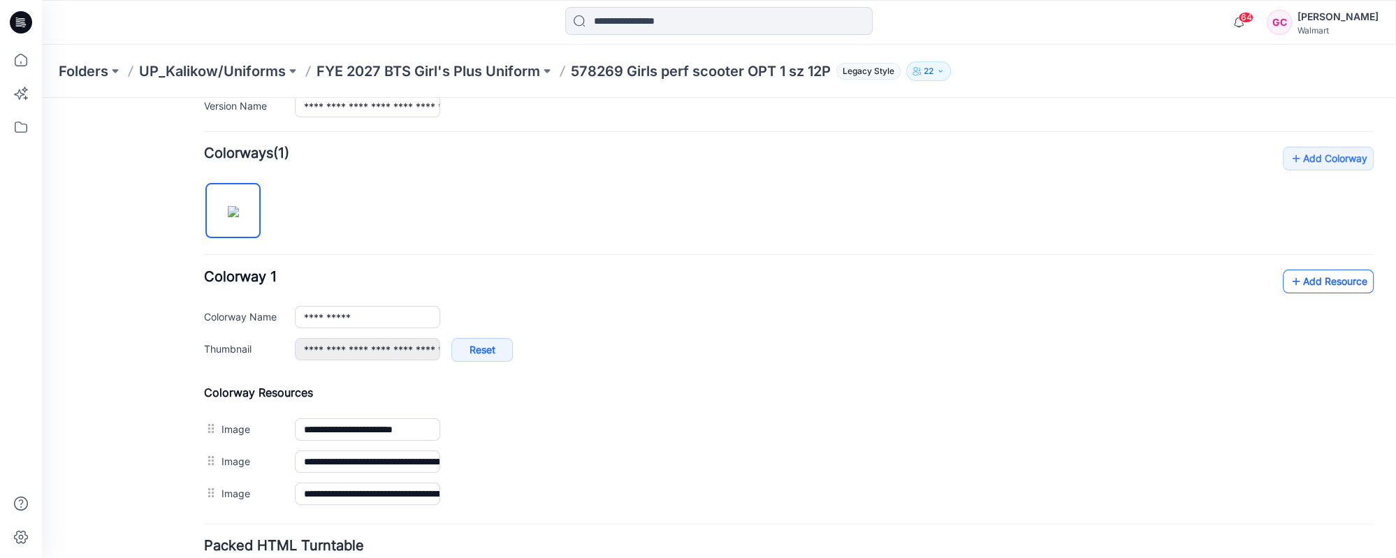
click at [1299, 276] on link "Add Resource" at bounding box center [1328, 282] width 91 height 24
click at [1324, 273] on link "Add Resource" at bounding box center [1328, 282] width 91 height 24
click at [521, 71] on p "FYE 2027 BTS Girl's Plus Uniform" at bounding box center [429, 72] width 224 height 20
